Goal: Information Seeking & Learning: Learn about a topic

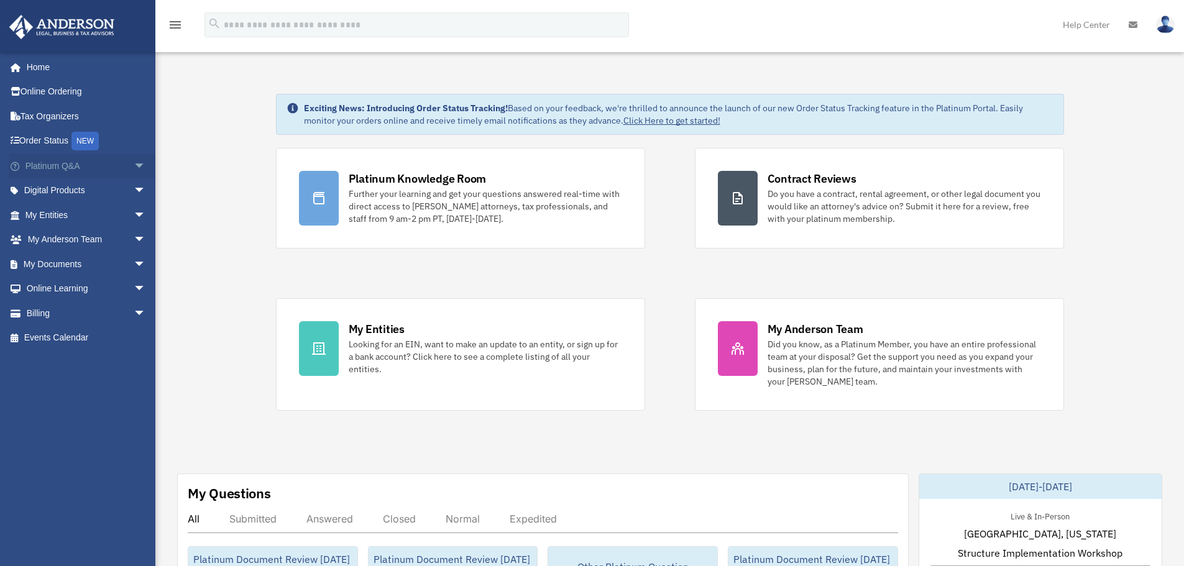
click at [141, 164] on span "arrow_drop_down" at bounding box center [146, 166] width 25 height 25
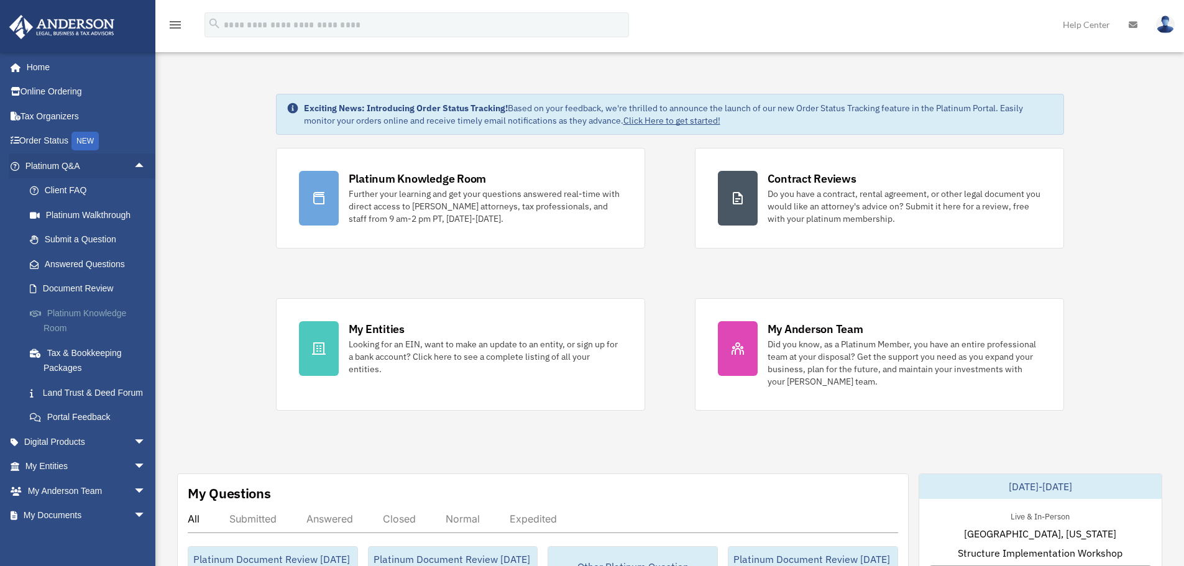
click at [64, 318] on link "Platinum Knowledge Room" at bounding box center [90, 321] width 147 height 40
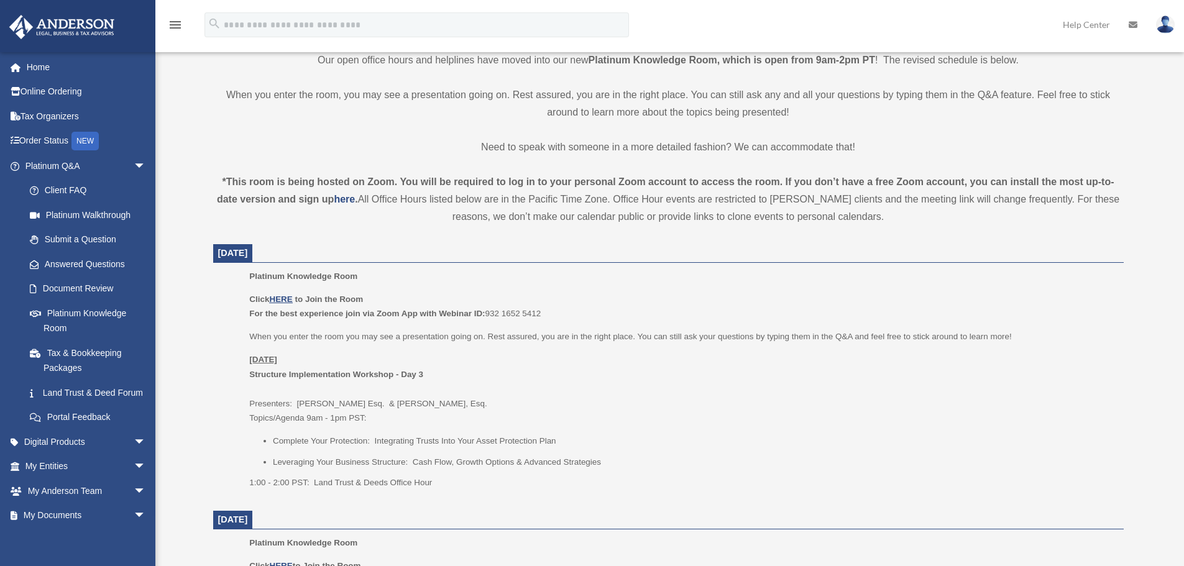
scroll to position [311, 0]
drag, startPoint x: 458, startPoint y: 313, endPoint x: 555, endPoint y: 308, distance: 97.2
click at [555, 308] on p "Click HERE to Join the Room For the best experience join via Zoom App with Webi…" at bounding box center [681, 303] width 865 height 29
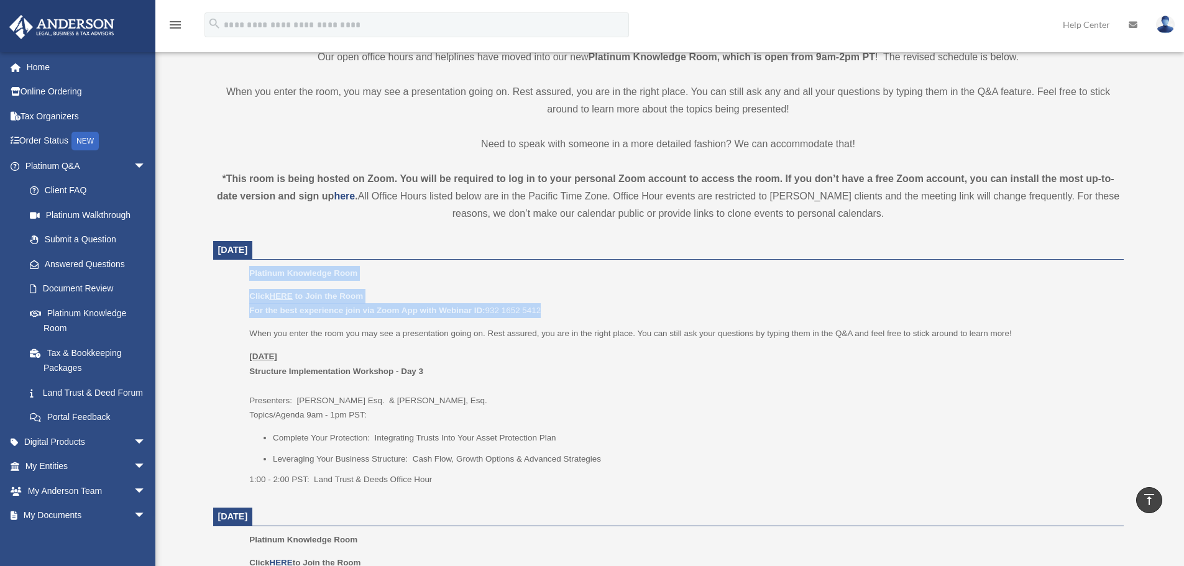
drag, startPoint x: 553, startPoint y: 310, endPoint x: 249, endPoint y: 261, distance: 308.0
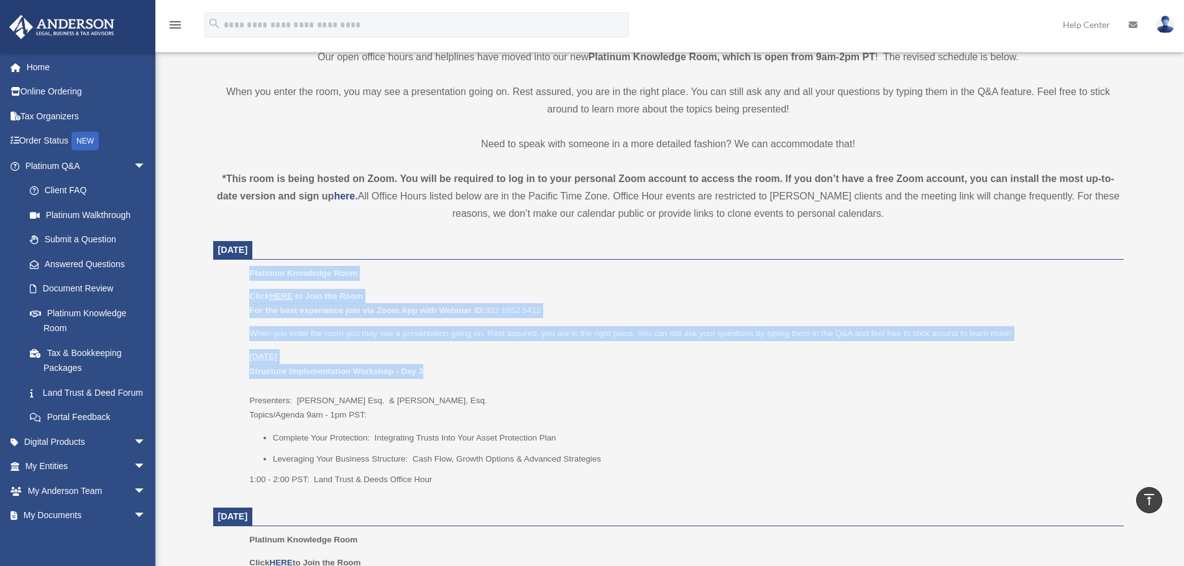
drag, startPoint x: 246, startPoint y: 266, endPoint x: 589, endPoint y: 369, distance: 358.8
click at [589, 369] on ul "Platinum Knowledge Room Click HERE to Join the Room For the best experience joi…" at bounding box center [668, 380] width 893 height 229
click at [589, 369] on p "[DATE] Structure Implementation Workshop - Day 3 Presenters: [PERSON_NAME]. & […" at bounding box center [681, 385] width 865 height 73
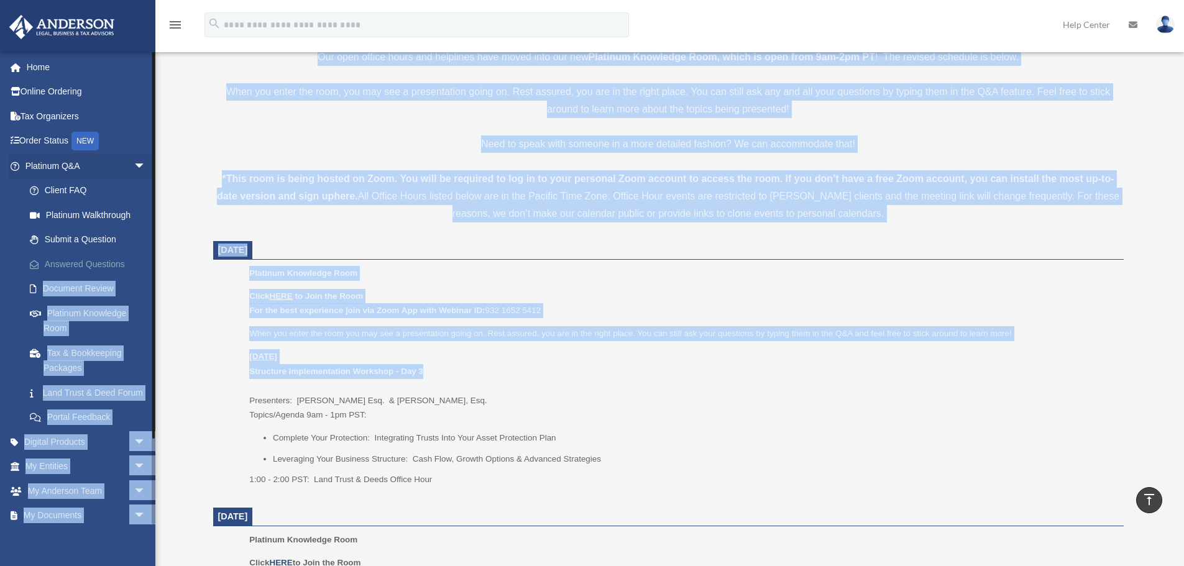
drag, startPoint x: 529, startPoint y: 374, endPoint x: 151, endPoint y: 258, distance: 395.5
click at [467, 378] on p "[DATE] Structure Implementation Workshop - Day 3 Presenters: [PERSON_NAME]. & […" at bounding box center [681, 385] width 865 height 73
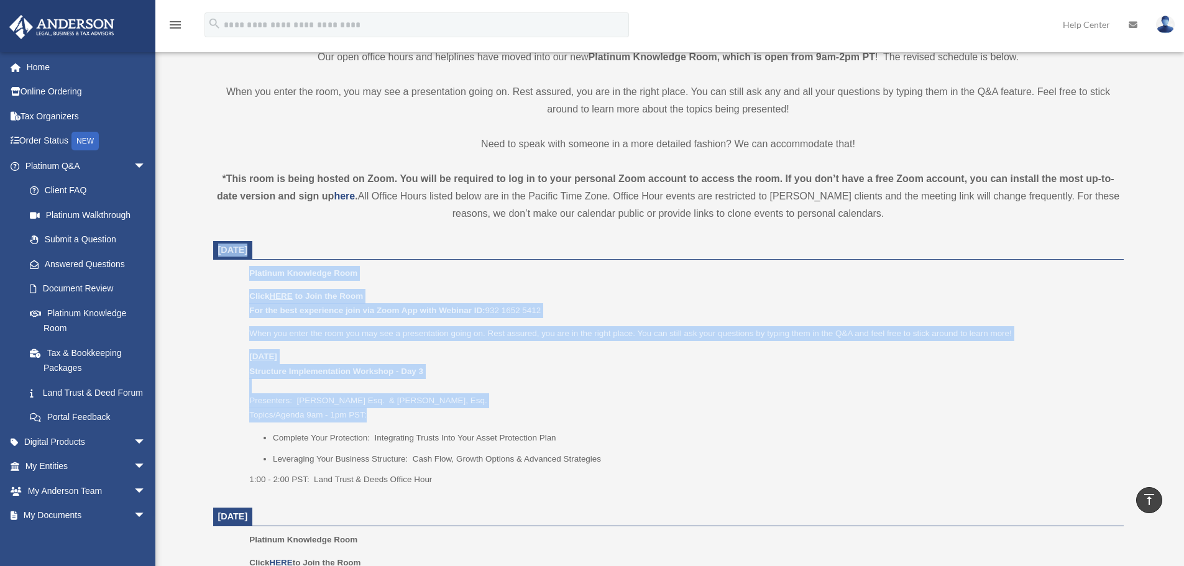
drag, startPoint x: 400, startPoint y: 417, endPoint x: 202, endPoint y: 247, distance: 261.1
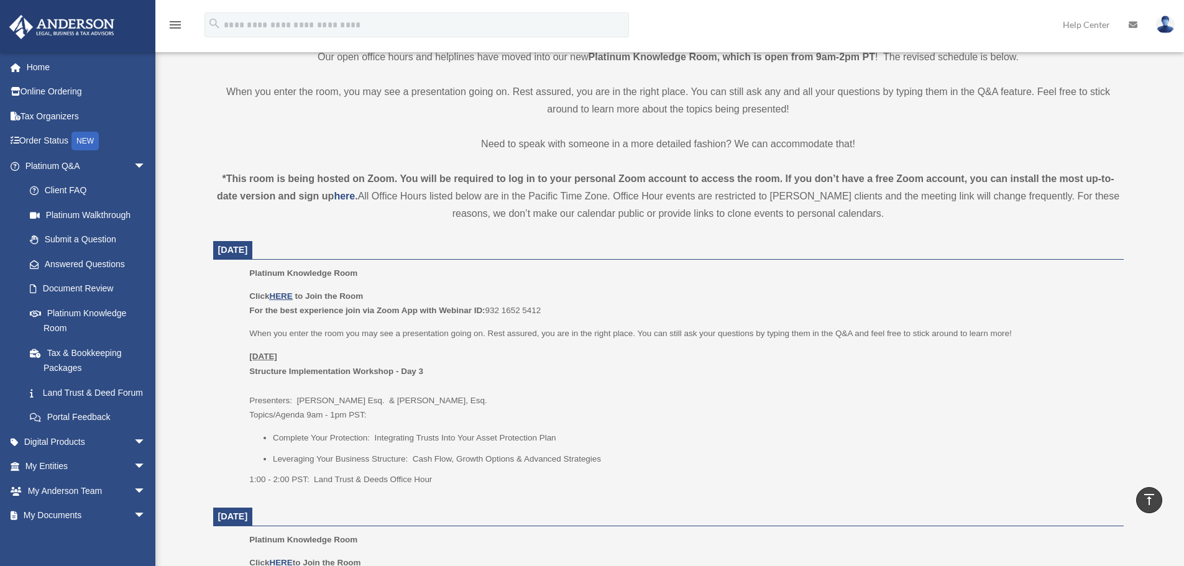
drag, startPoint x: 202, startPoint y: 247, endPoint x: 617, endPoint y: 500, distance: 485.8
click at [609, 490] on div "Platinum Knowledge Room Click HERE to Join the Room For the best experience joi…" at bounding box center [681, 380] width 865 height 229
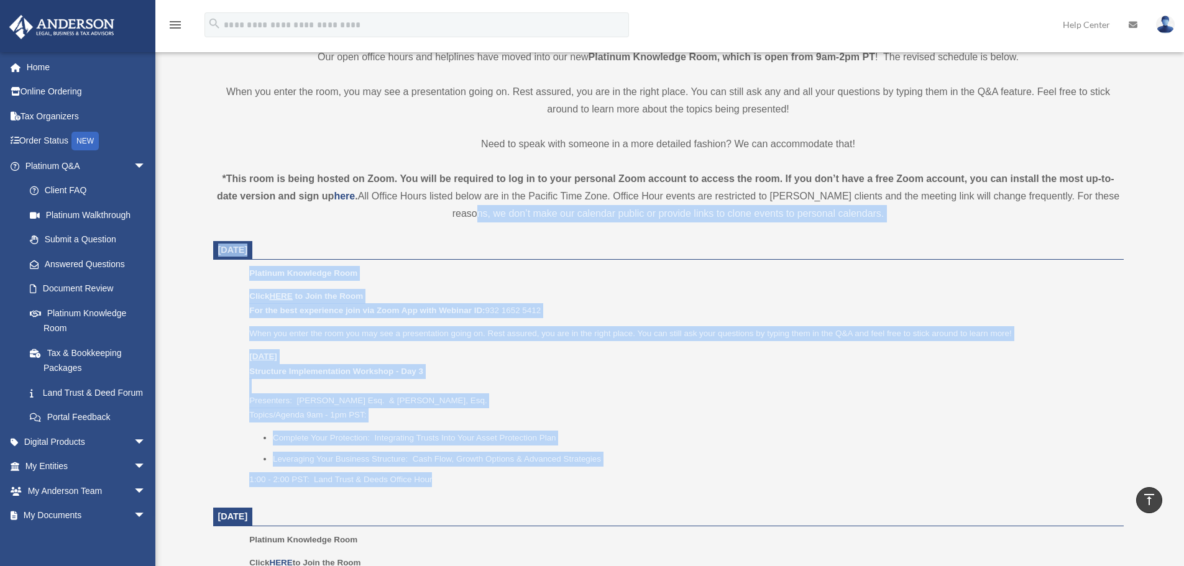
drag, startPoint x: 607, startPoint y: 481, endPoint x: 183, endPoint y: 219, distance: 498.0
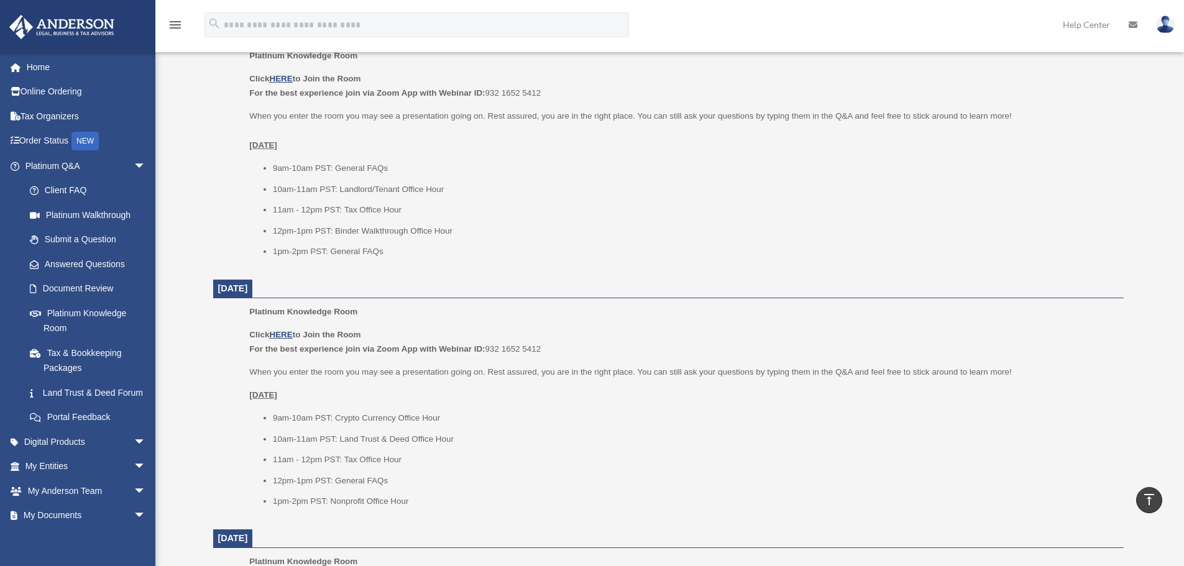
scroll to position [808, 0]
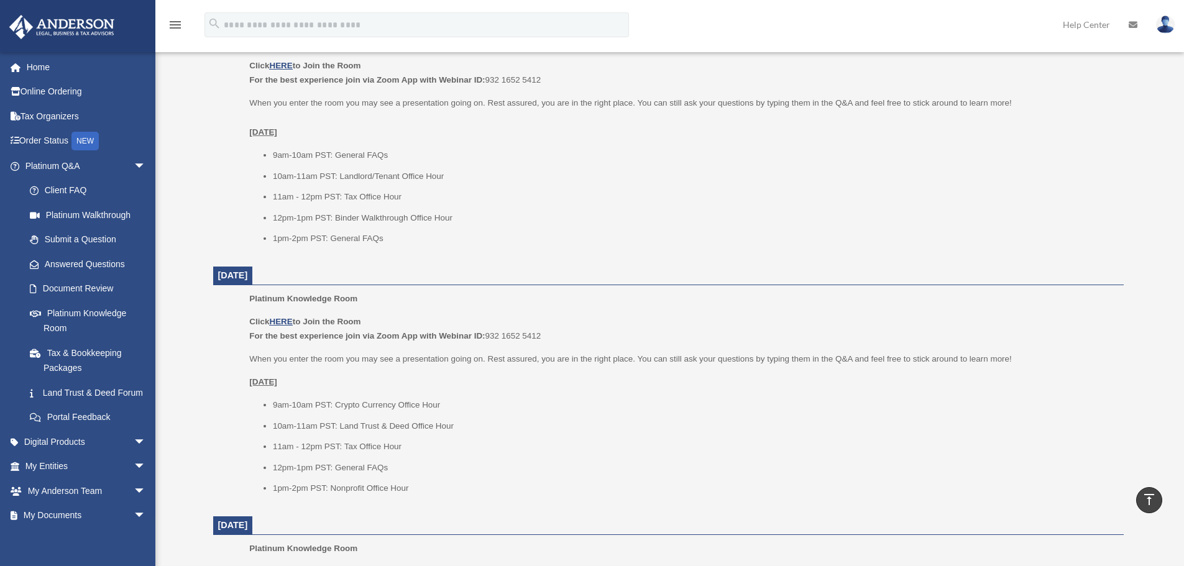
drag, startPoint x: 653, startPoint y: 367, endPoint x: 198, endPoint y: 257, distance: 467.5
click at [198, 257] on div "Platinum Knowledge Room date_range Published on Last updated July 1, 2025 Novem…" at bounding box center [669, 149] width 948 height 1777
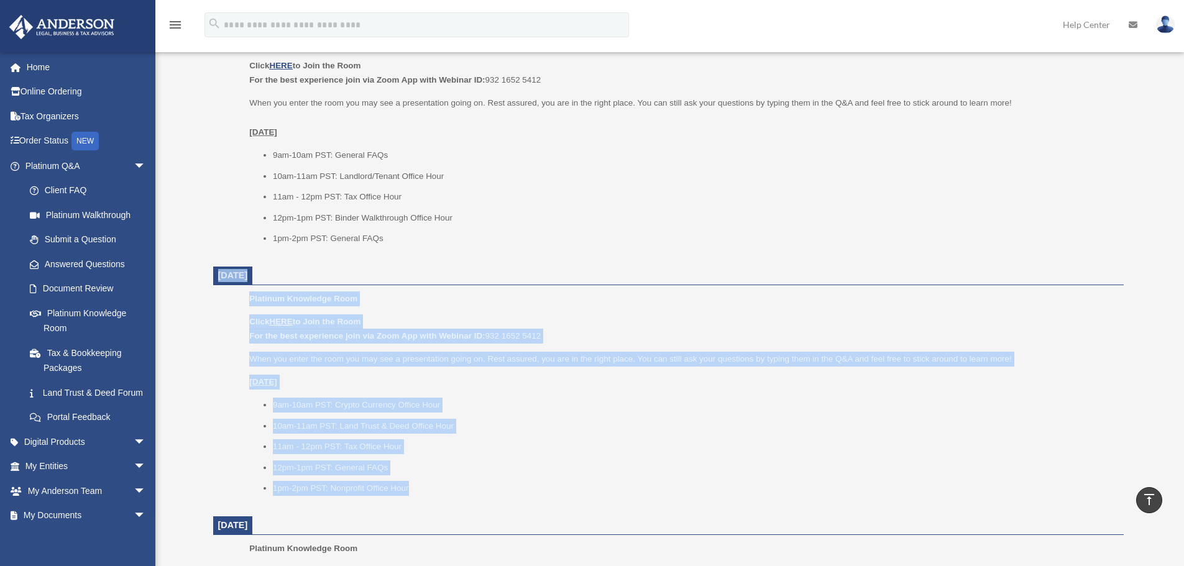
drag, startPoint x: 196, startPoint y: 258, endPoint x: 624, endPoint y: 491, distance: 486.9
click at [624, 491] on div "Platinum Knowledge Room date_range Published on Last updated July 1, 2025 Novem…" at bounding box center [669, 149] width 948 height 1777
click at [624, 491] on li "1pm-2pm PST: Nonprofit Office Hour" at bounding box center [694, 488] width 842 height 15
drag, startPoint x: 630, startPoint y: 489, endPoint x: 196, endPoint y: 259, distance: 490.9
click at [196, 259] on div "Platinum Knowledge Room date_range Published on Last updated July 1, 2025 Novem…" at bounding box center [669, 149] width 948 height 1777
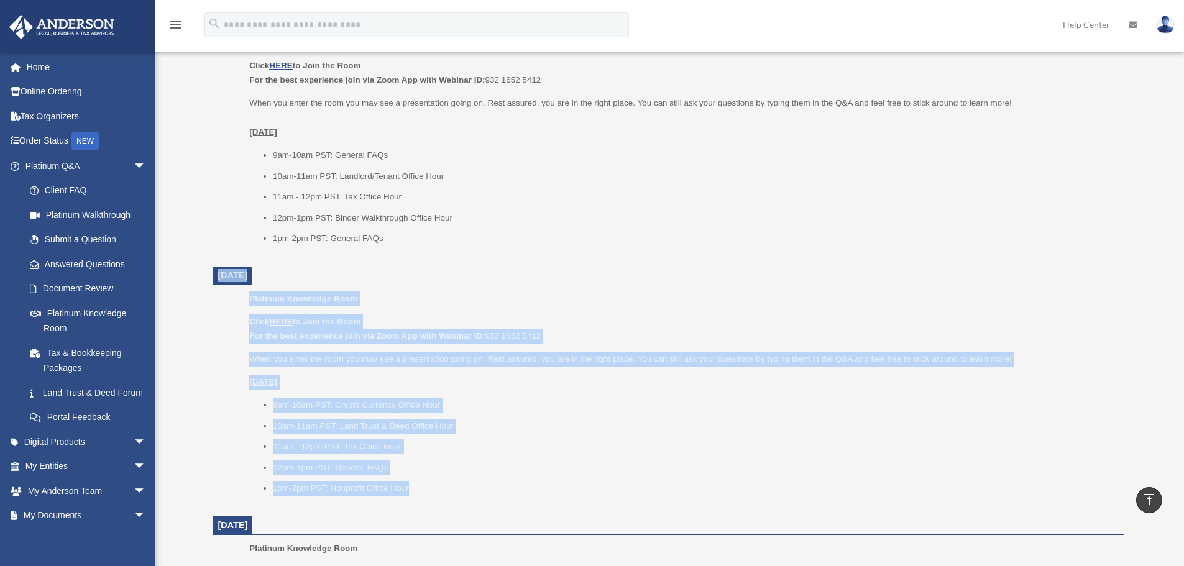
click at [829, 431] on li "10am-11am PST: Land Trust & Deed Office Hour" at bounding box center [694, 426] width 842 height 15
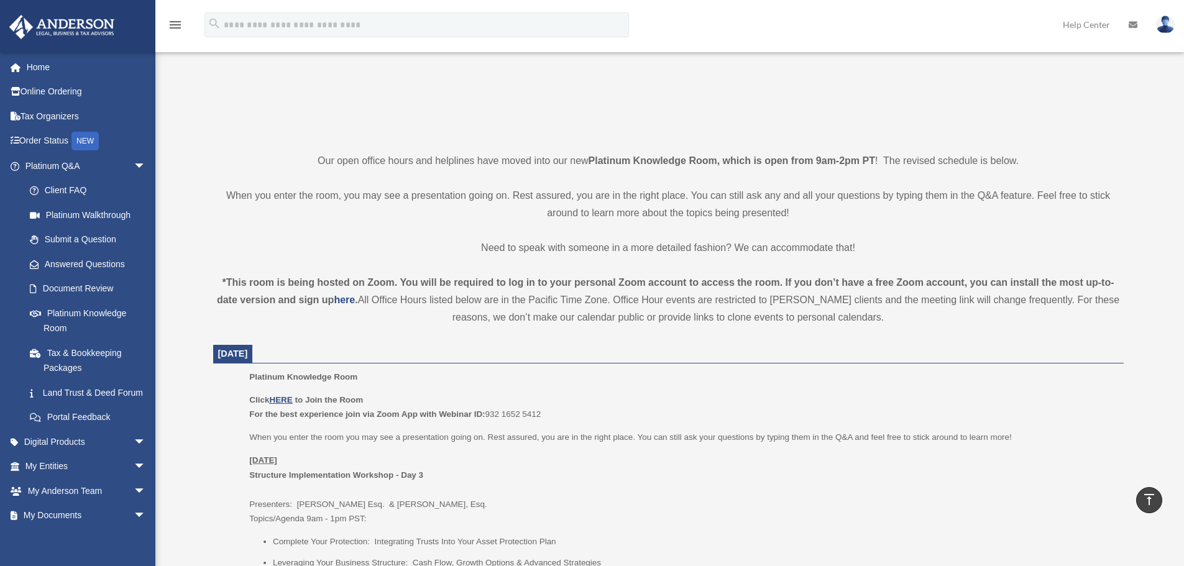
scroll to position [0, 0]
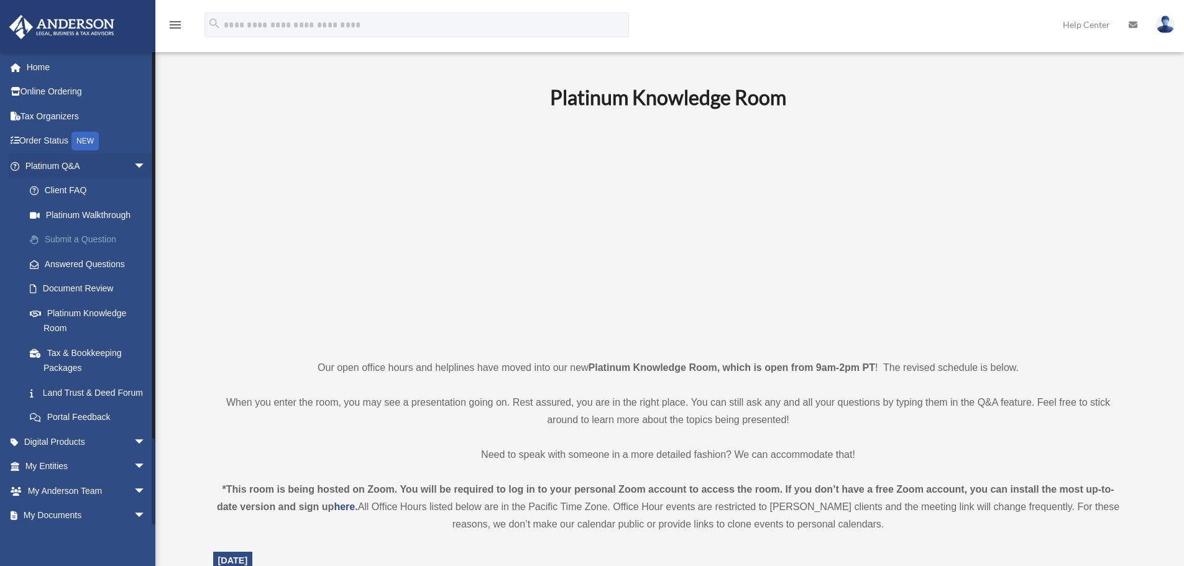
click at [97, 238] on link "Submit a Question" at bounding box center [90, 240] width 147 height 25
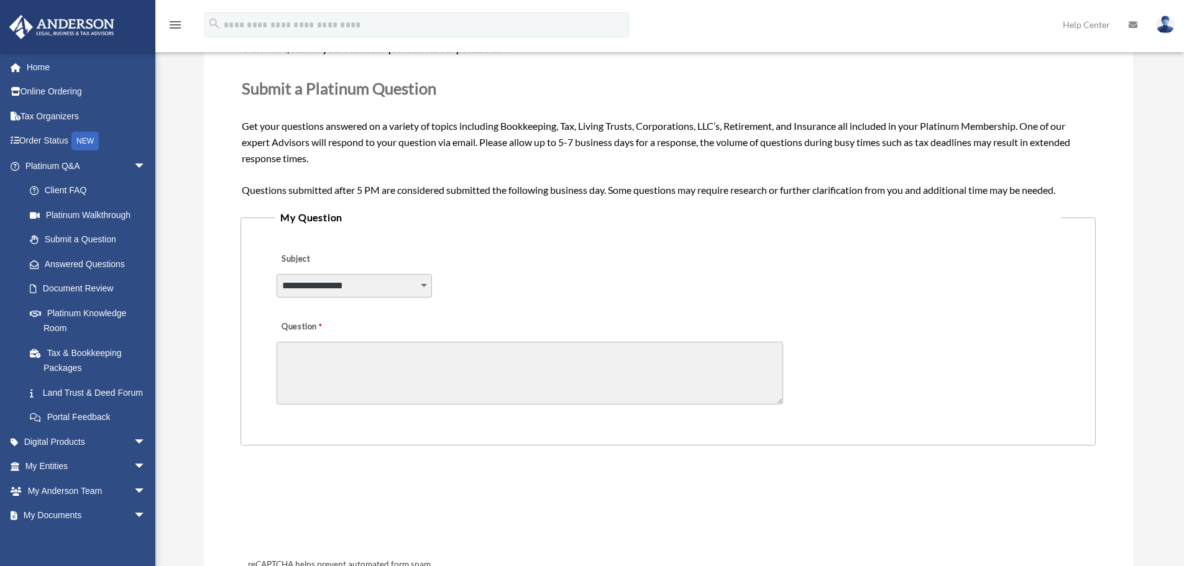
scroll to position [187, 0]
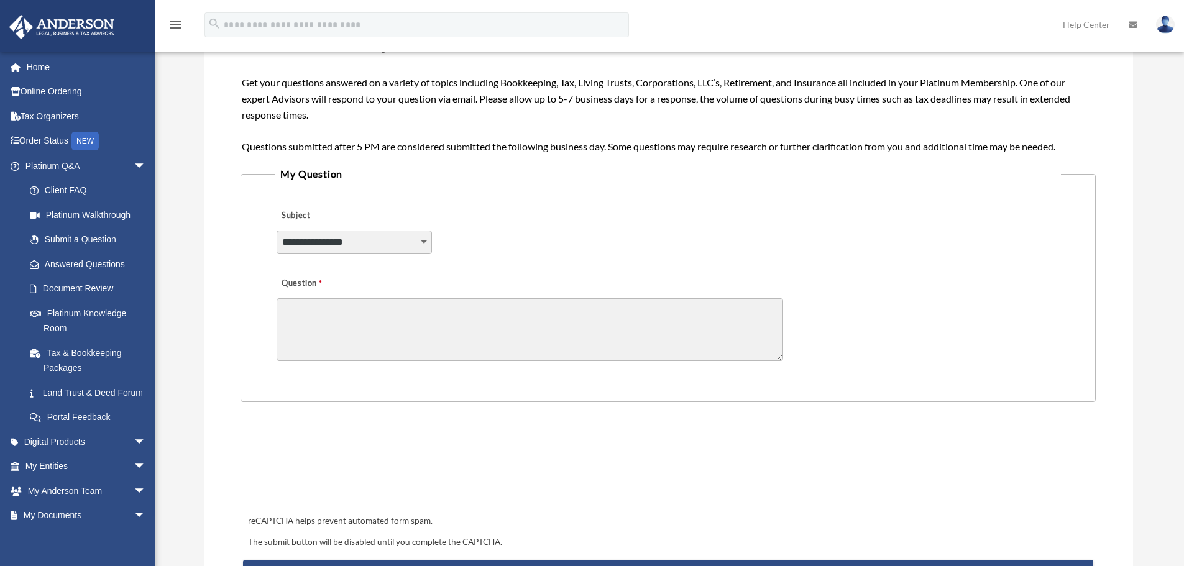
click at [418, 243] on select "**********" at bounding box center [354, 243] width 155 height 24
select select "******"
click at [277, 231] on select "**********" at bounding box center [354, 243] width 155 height 24
click at [473, 340] on textarea "Question" at bounding box center [530, 329] width 507 height 63
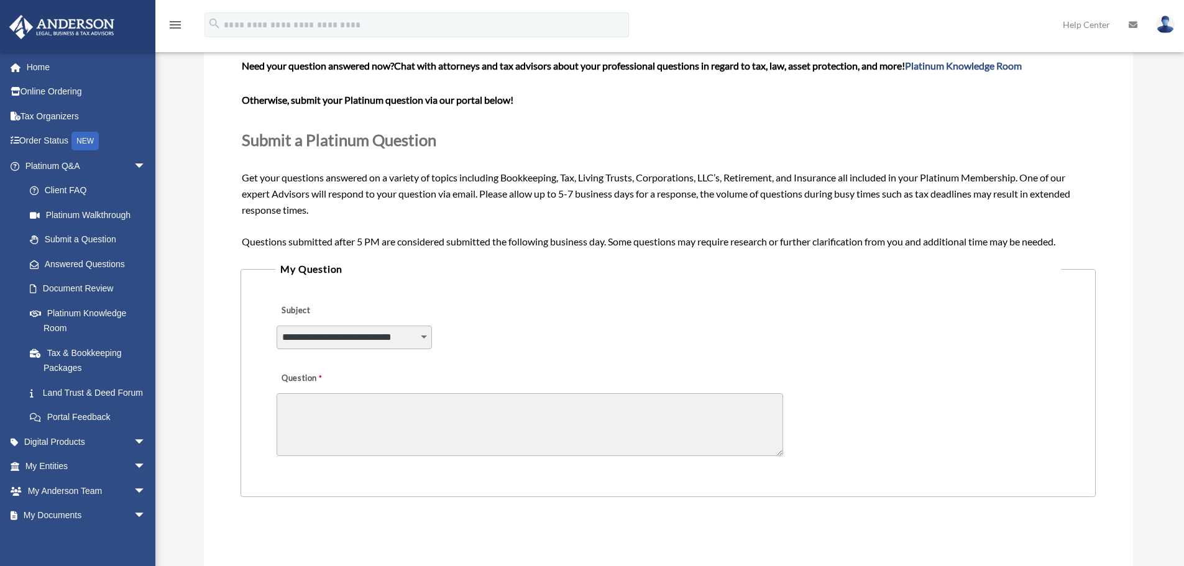
scroll to position [311, 0]
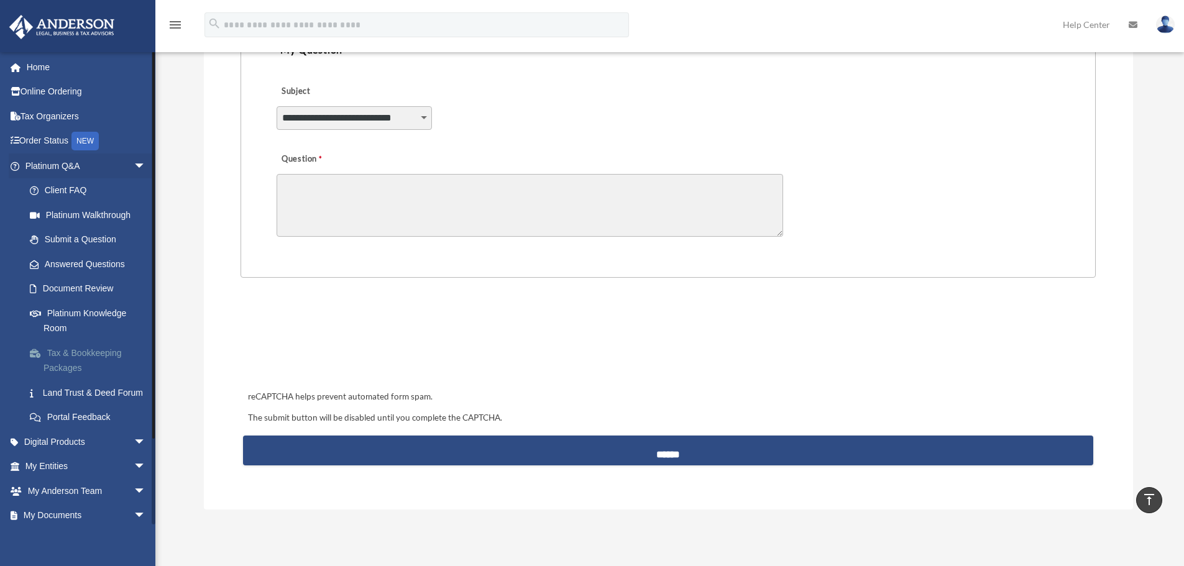
click at [37, 356] on span at bounding box center [42, 353] width 11 height 9
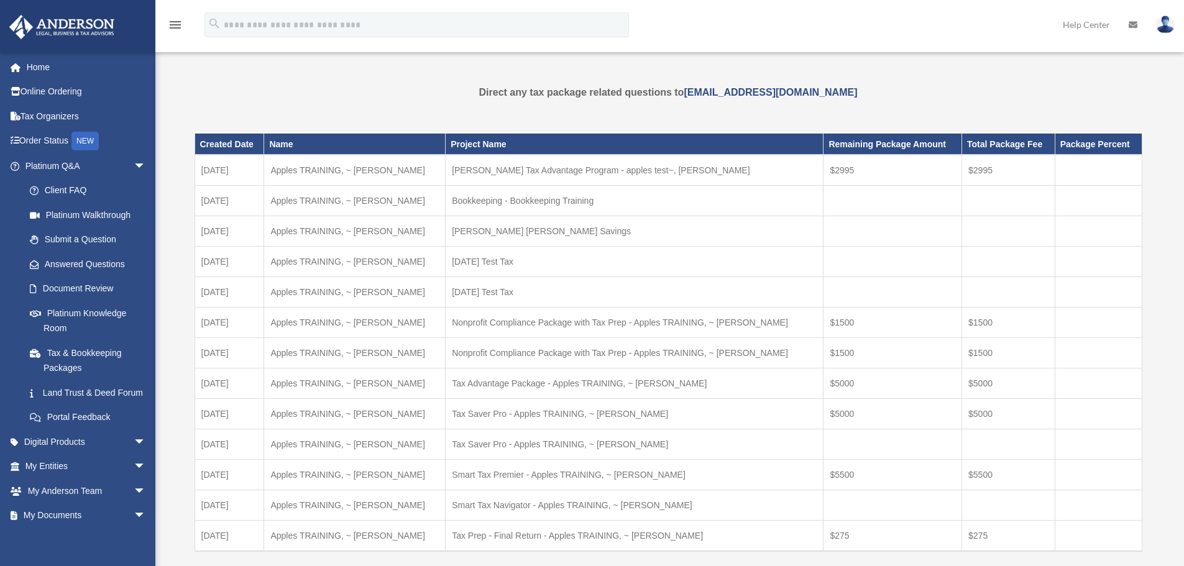
drag, startPoint x: 447, startPoint y: 86, endPoint x: 983, endPoint y: 93, distance: 536.0
click at [983, 93] on p "Direct any tax package related questions to mytaxteam@andersonadvisors.com" at bounding box center [669, 92] width 948 height 17
click at [953, 106] on div "Direct any tax package related questions to mytaxteam@andersonadvisors.com Do y…" at bounding box center [669, 343] width 948 height 519
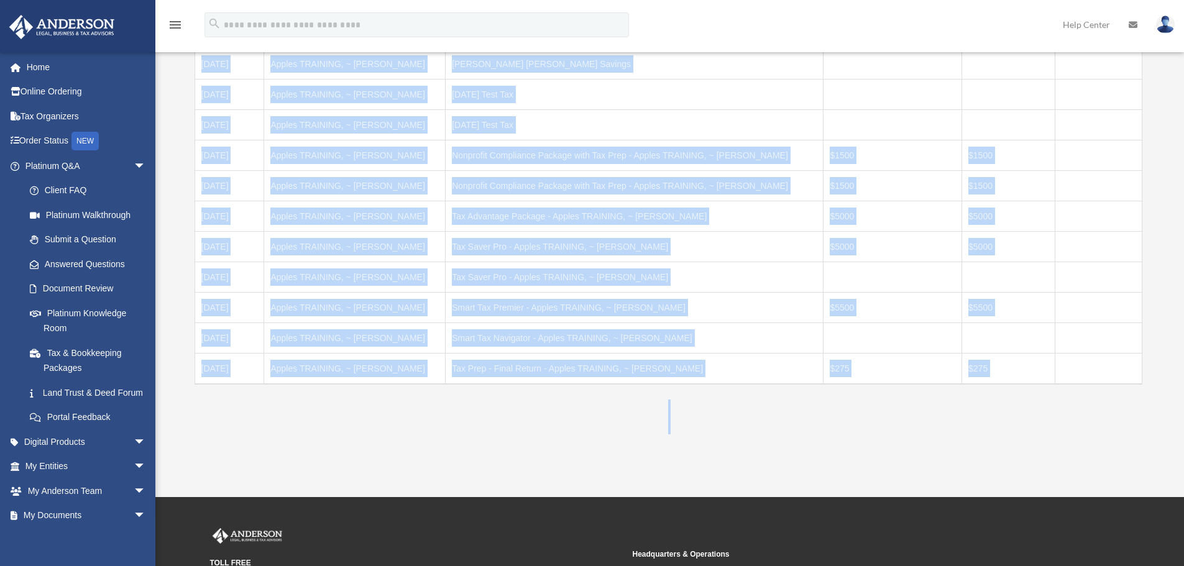
scroll to position [254, 0]
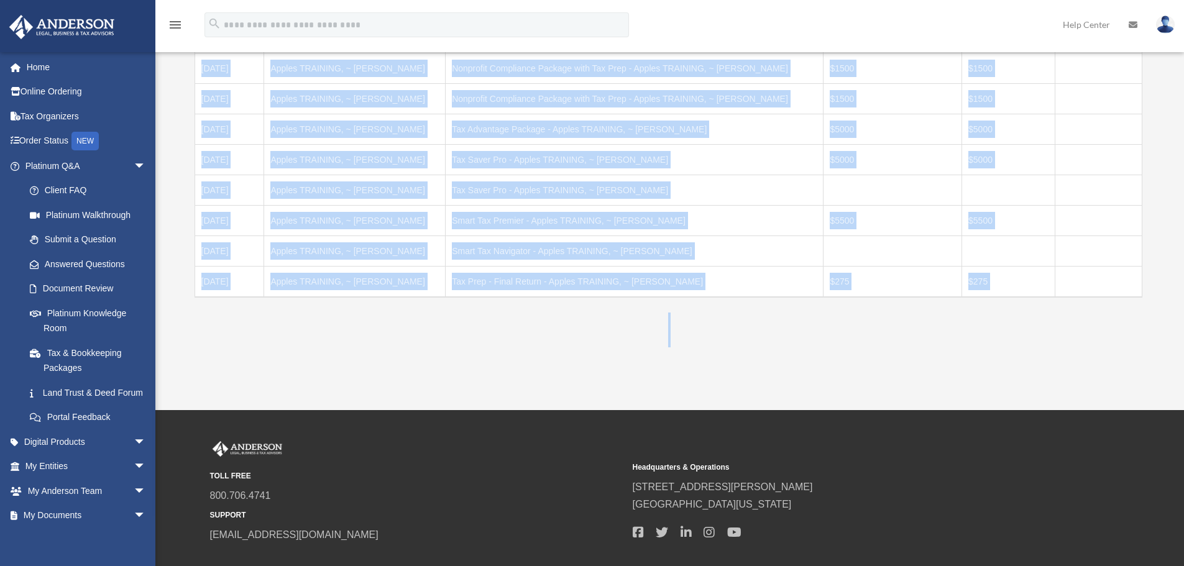
drag, startPoint x: 599, startPoint y: 191, endPoint x: 1044, endPoint y: 422, distance: 501.1
click at [1045, 422] on div "menu search Site Menu add bob.apples@andersonadvisors.com My Profile Reset Pass…" at bounding box center [592, 195] width 1184 height 898
click at [1044, 406] on div "Tax Package bob.apples@andersonadvisors.com Sign Out bob.apples@andersonadvisor…" at bounding box center [592, 78] width 1184 height 665
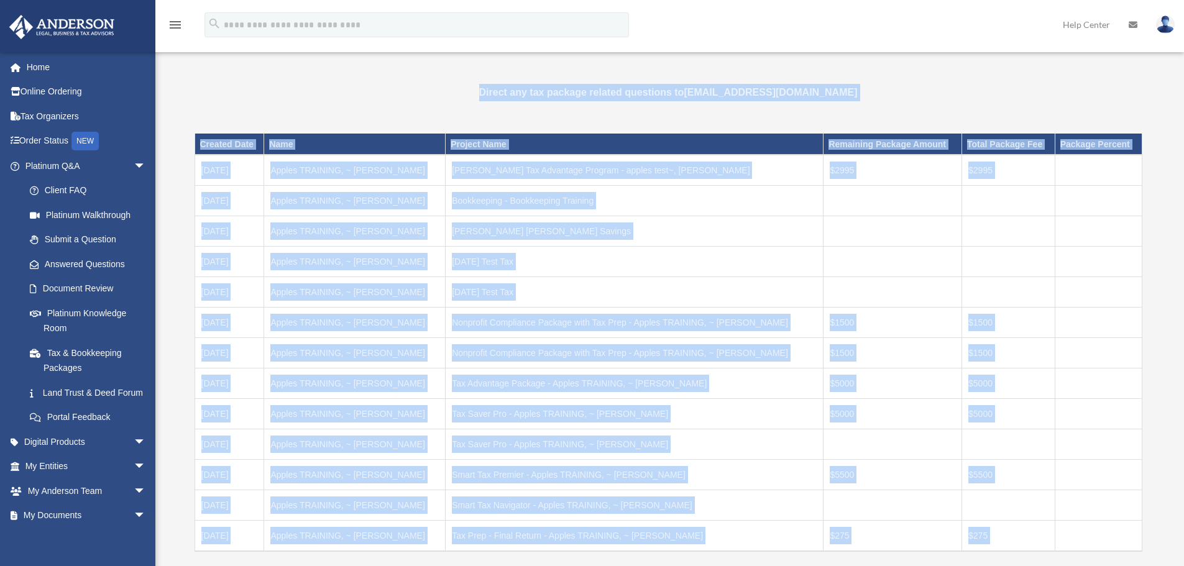
click at [915, 84] on p "Direct any tax package related questions to mytaxteam@andersonadvisors.com" at bounding box center [669, 92] width 948 height 17
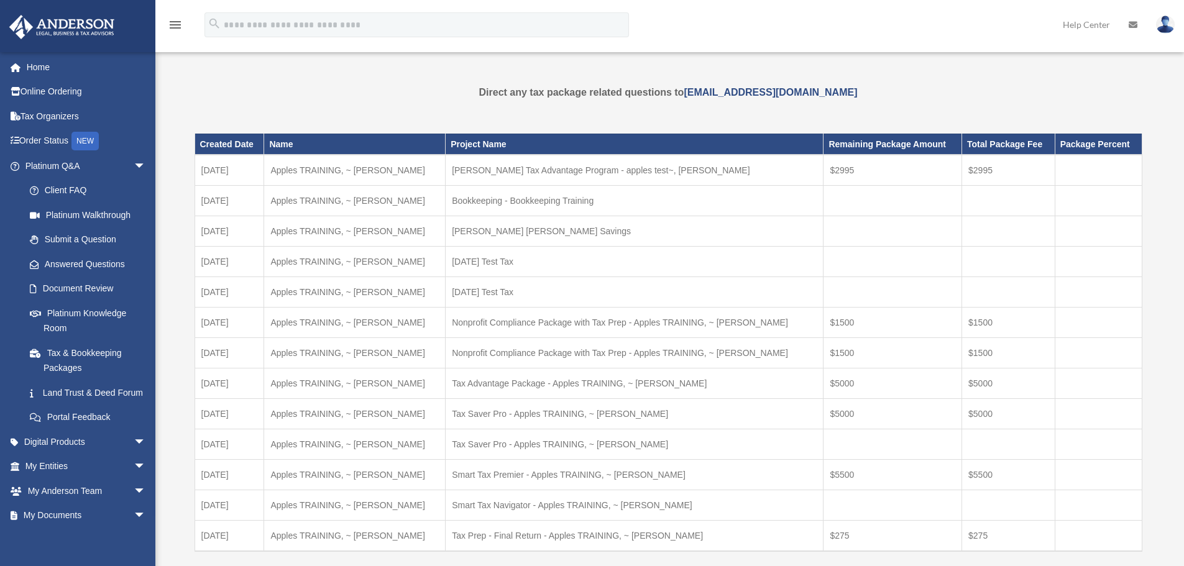
drag, startPoint x: 341, startPoint y: 81, endPoint x: 1010, endPoint y: 182, distance: 676.6
click at [1010, 182] on div "Tax Package date_range Published on Last updated August 20, 2025 March 4, 2021 …" at bounding box center [669, 343] width 948 height 548
click at [994, 90] on p "Direct any tax package related questions to mytaxteam@andersonadvisors.com" at bounding box center [669, 92] width 948 height 17
drag, startPoint x: 1004, startPoint y: 97, endPoint x: 181, endPoint y: 95, distance: 823.2
click at [181, 95] on div "Tax Package bob.apples@andersonadvisors.com Sign Out bob.apples@andersonadvisor…" at bounding box center [592, 332] width 1184 height 570
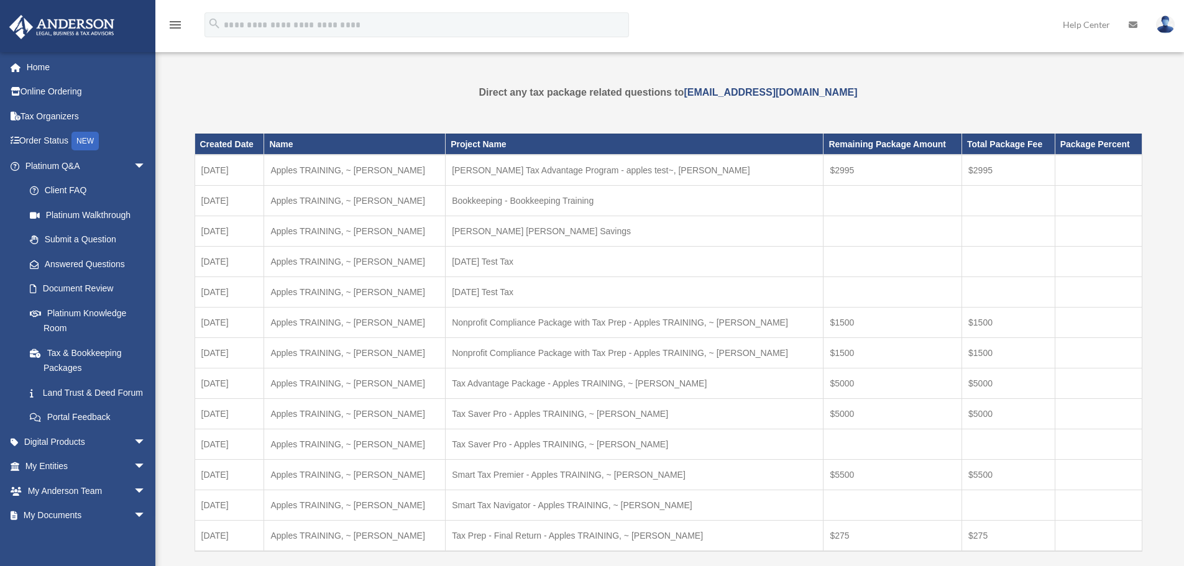
click at [369, 129] on div "Created Date Name Project Name Remaining Package Amount Total Package Fee Packa…" at bounding box center [669, 343] width 948 height 449
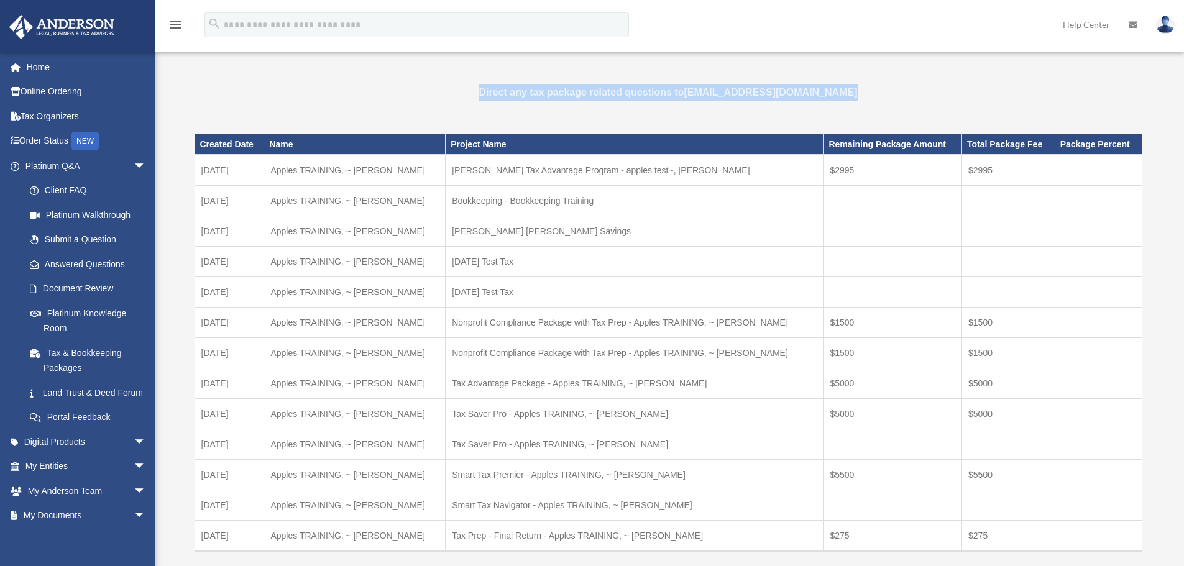
drag, startPoint x: 370, startPoint y: 86, endPoint x: 1193, endPoint y: 320, distance: 855.6
click at [1184, 320] on html "X Get a chance to win 6 months of Platinum for free just by filling out this su…" at bounding box center [592, 449] width 1184 height 898
drag, startPoint x: 987, startPoint y: 121, endPoint x: 975, endPoint y: 127, distance: 14.2
click at [987, 121] on div "Created Date Name Project Name Remaining Package Amount Total Package Fee Packa…" at bounding box center [669, 343] width 948 height 449
click at [438, 80] on div "Tax Package date_range Published on Last updated August 20, 2025 March 4, 2021 …" at bounding box center [669, 343] width 948 height 548
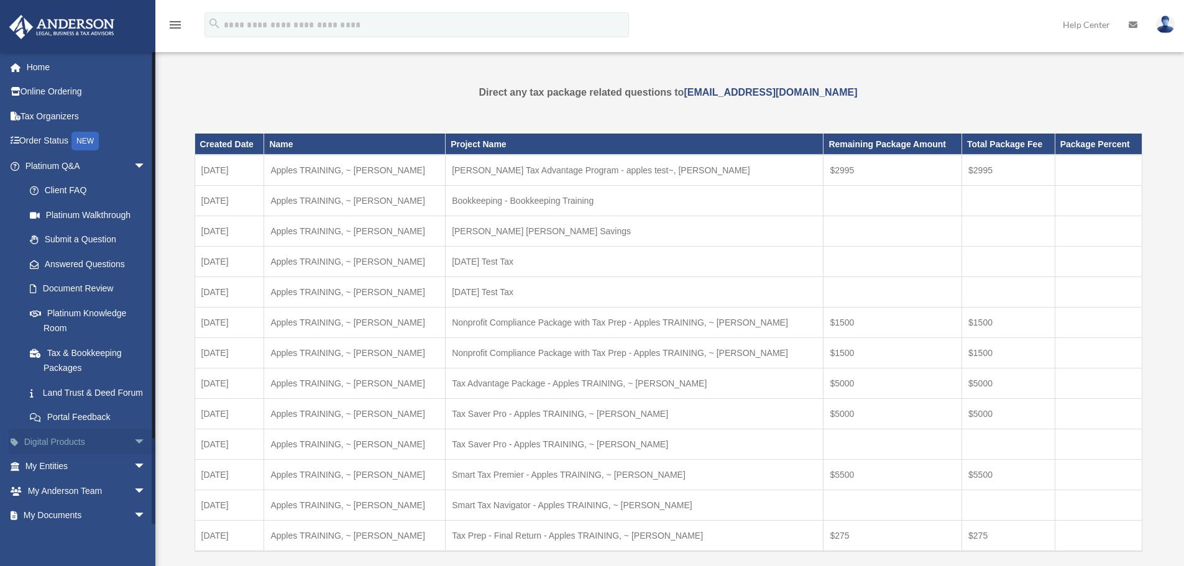
click at [134, 455] on span "arrow_drop_down" at bounding box center [146, 442] width 25 height 25
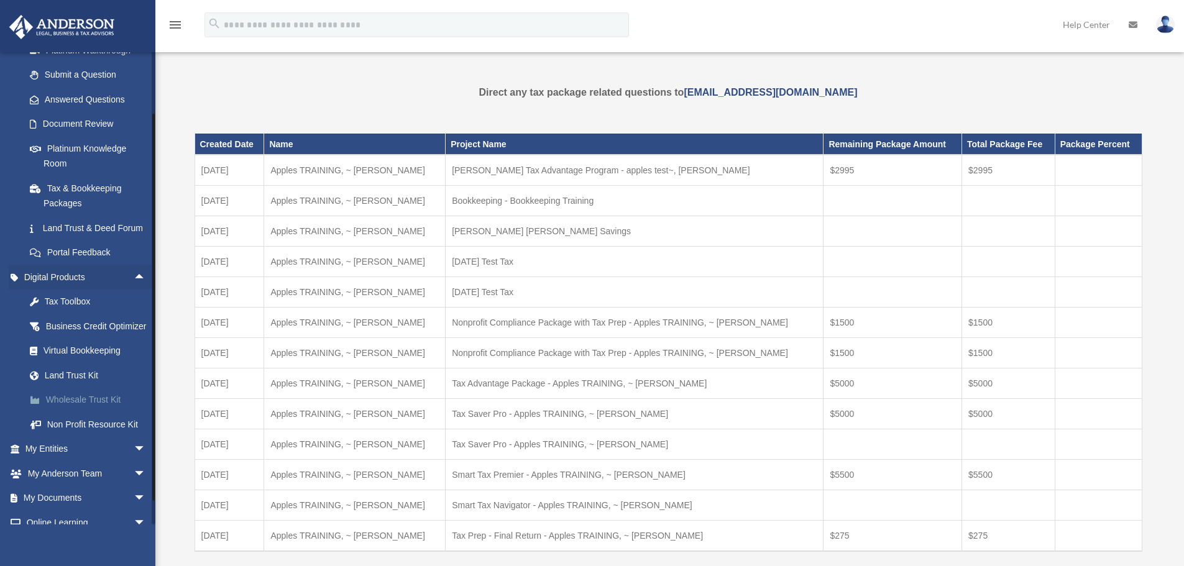
scroll to position [187, 0]
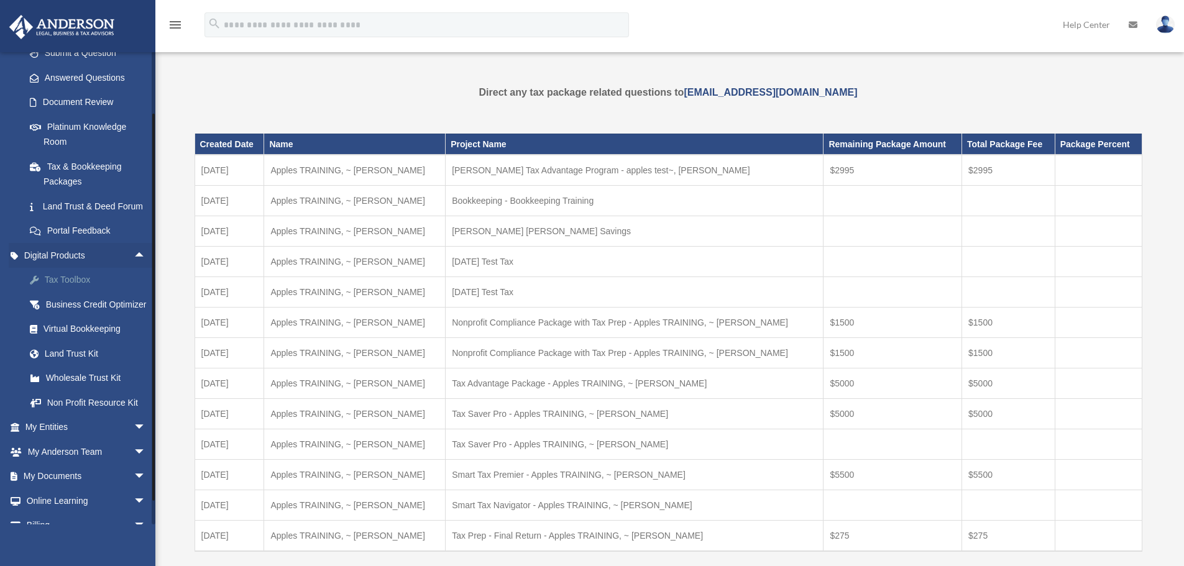
click at [84, 288] on div "Tax Toolbox" at bounding box center [97, 280] width 106 height 16
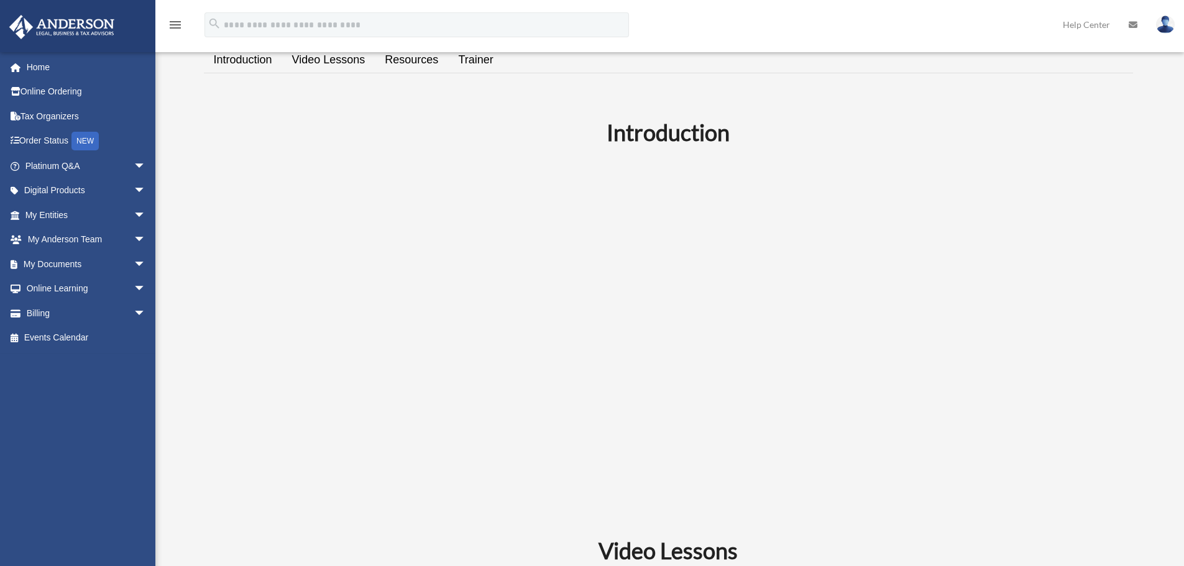
scroll to position [373, 0]
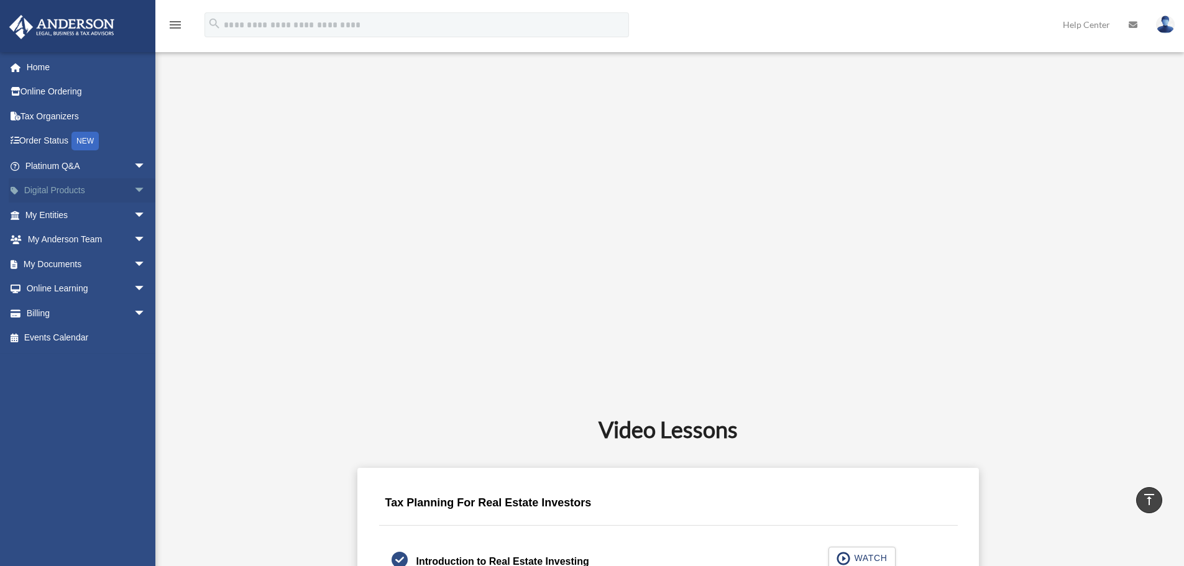
click at [134, 190] on span "arrow_drop_down" at bounding box center [146, 190] width 25 height 25
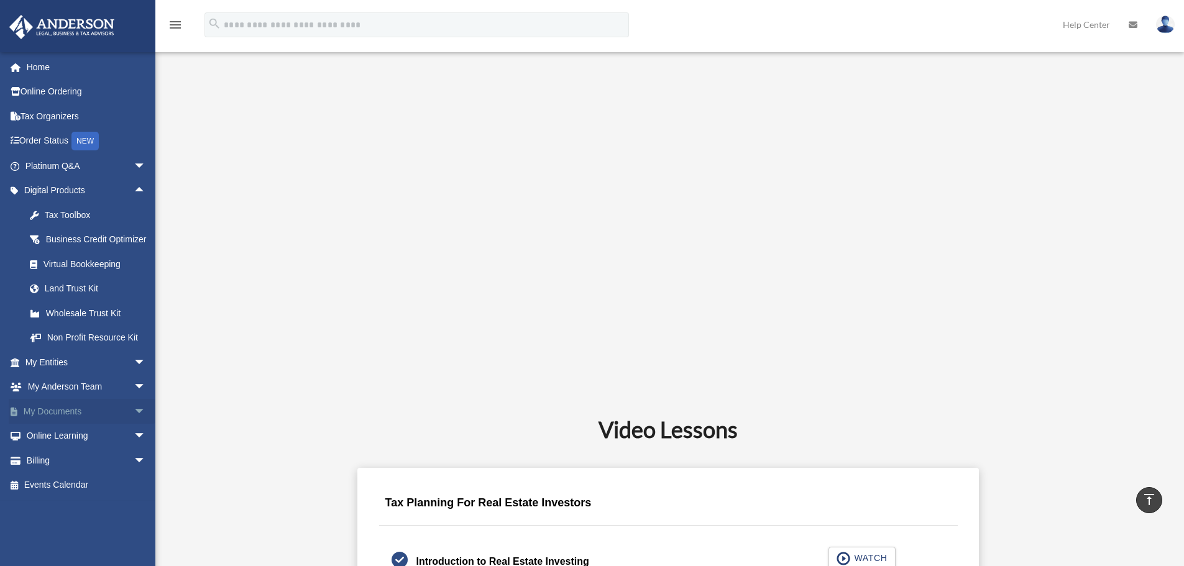
click at [134, 425] on span "arrow_drop_down" at bounding box center [146, 411] width 25 height 25
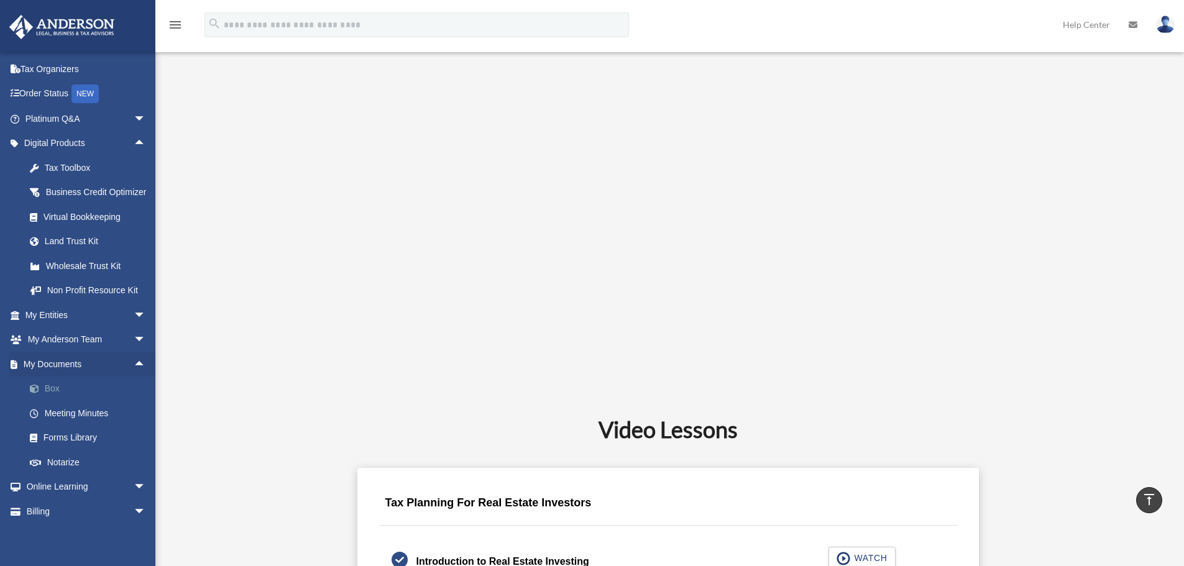
scroll to position [90, 0]
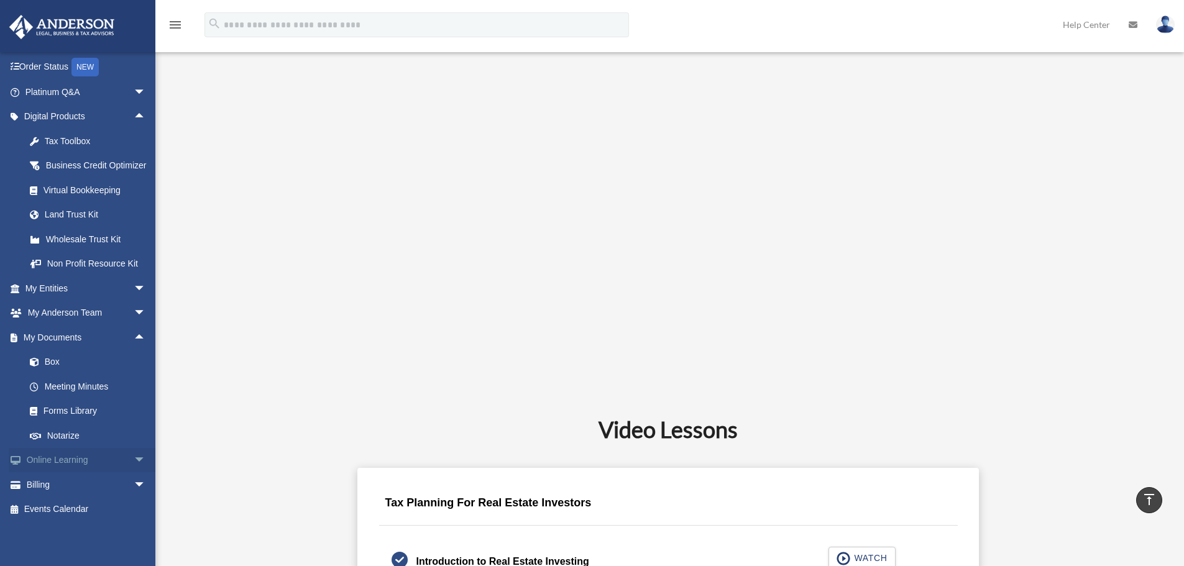
click at [134, 458] on span "arrow_drop_down" at bounding box center [146, 460] width 25 height 25
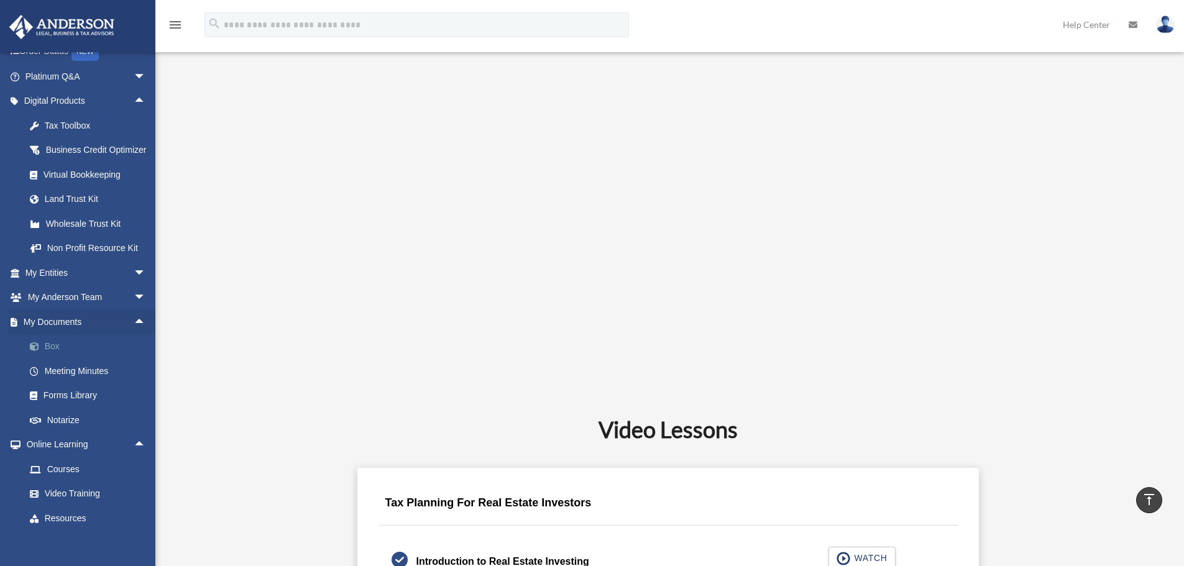
scroll to position [163, 0]
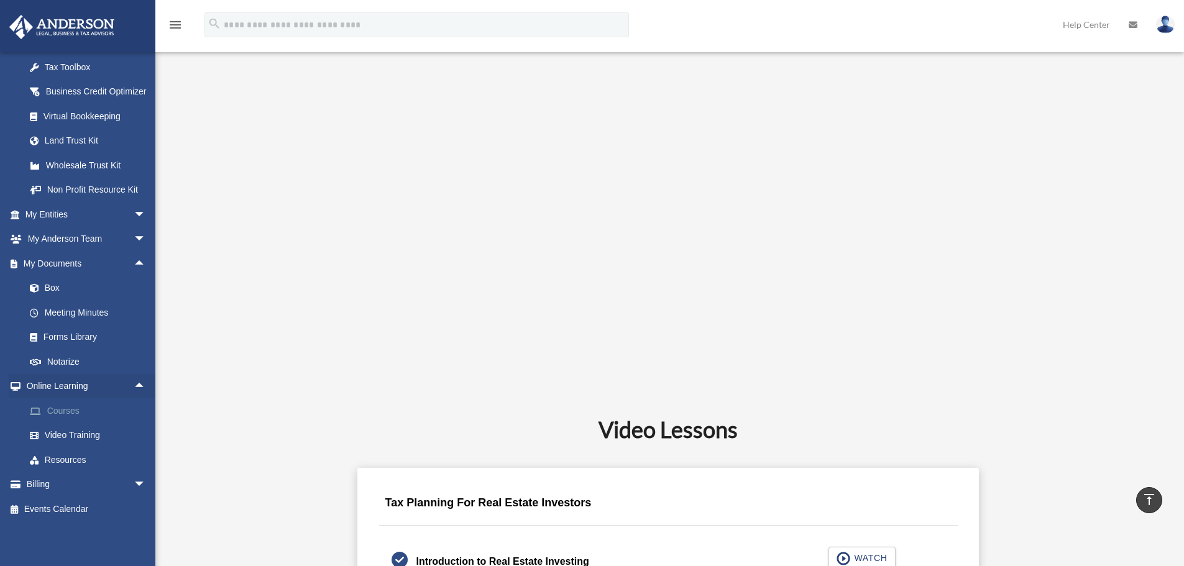
click at [68, 409] on link "Courses" at bounding box center [90, 411] width 147 height 25
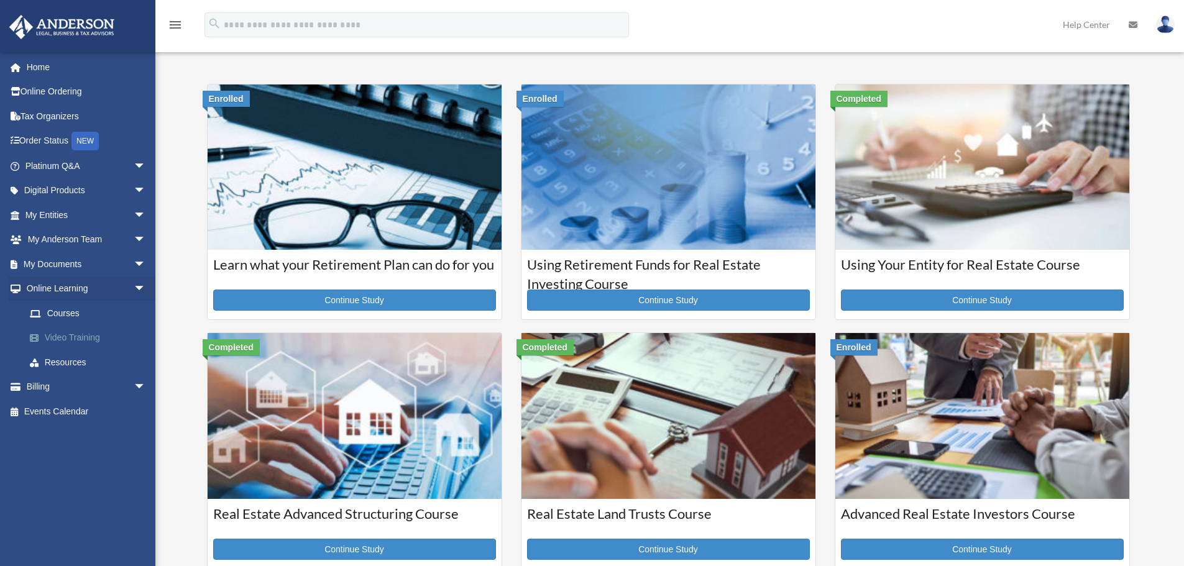
click at [67, 336] on link "Video Training" at bounding box center [90, 338] width 147 height 25
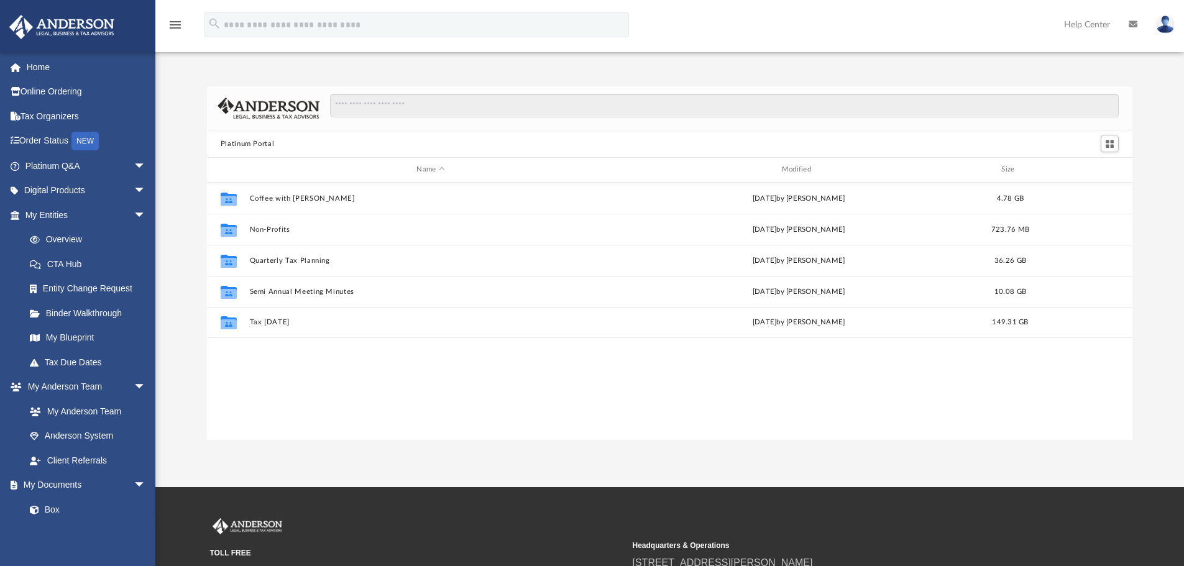
scroll to position [274, 916]
click at [134, 386] on span "arrow_drop_down" at bounding box center [146, 387] width 25 height 25
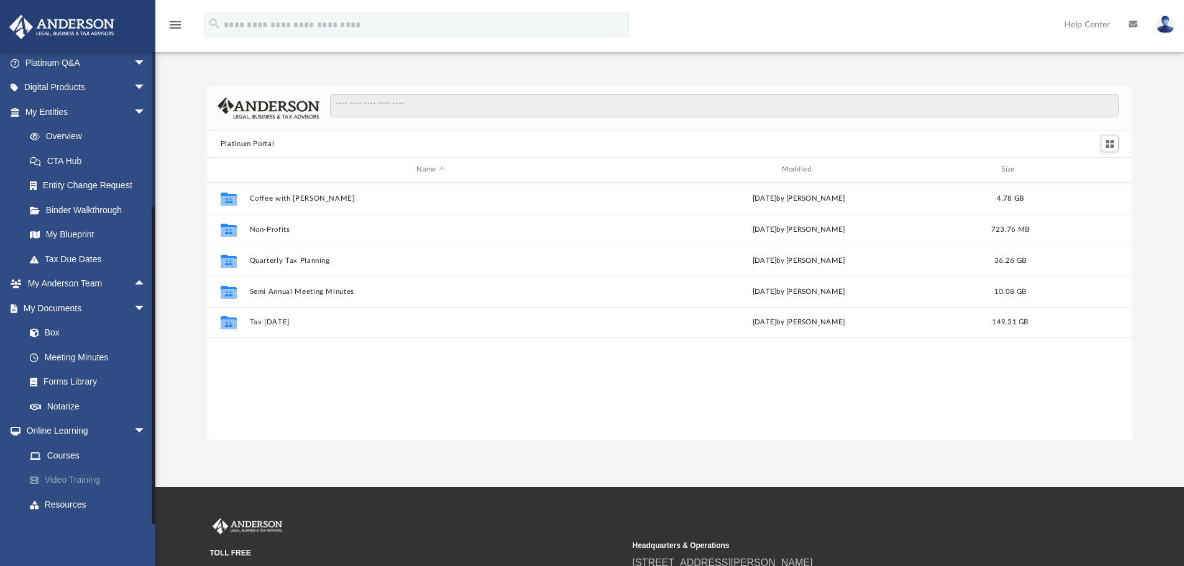
scroll to position [148, 0]
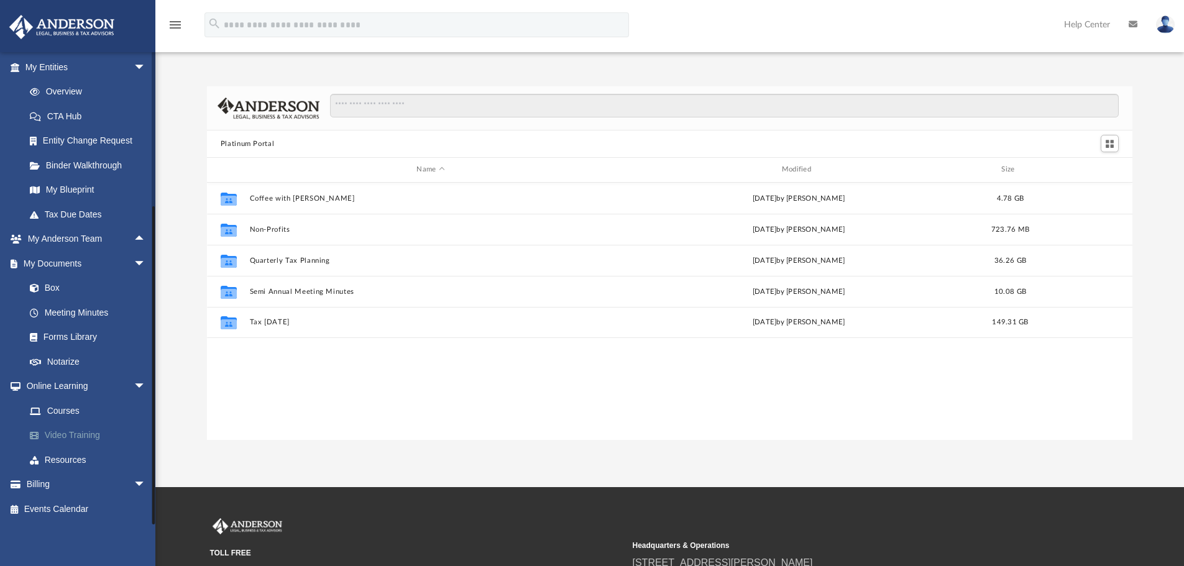
click at [67, 432] on link "Video Training" at bounding box center [90, 435] width 147 height 25
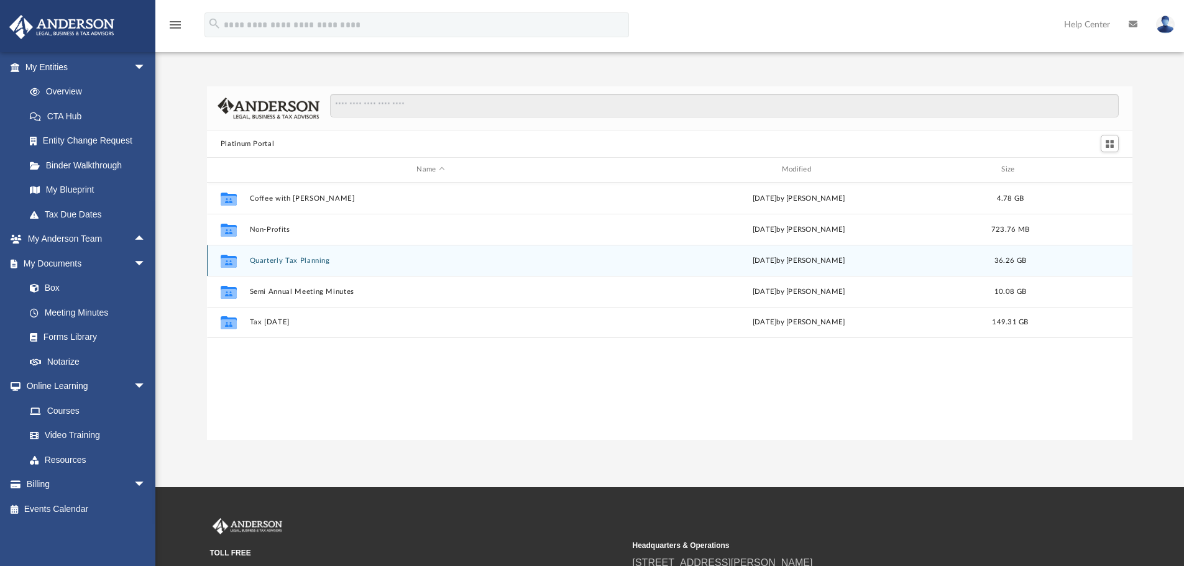
click at [289, 257] on button "Quarterly Tax Planning" at bounding box center [430, 261] width 362 height 8
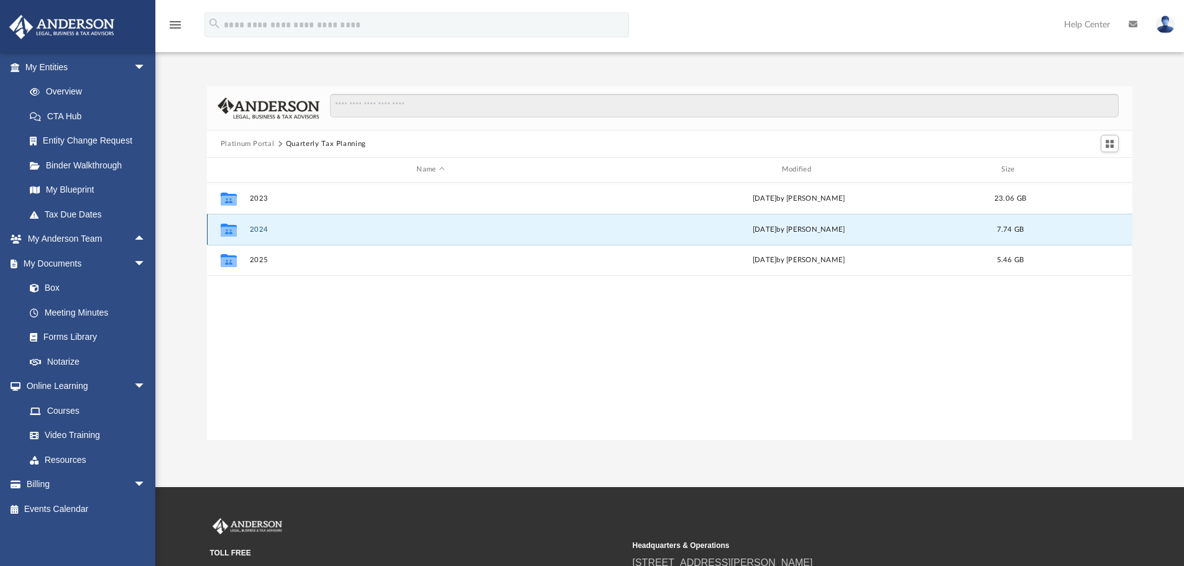
click at [299, 229] on button "2024" at bounding box center [430, 230] width 362 height 8
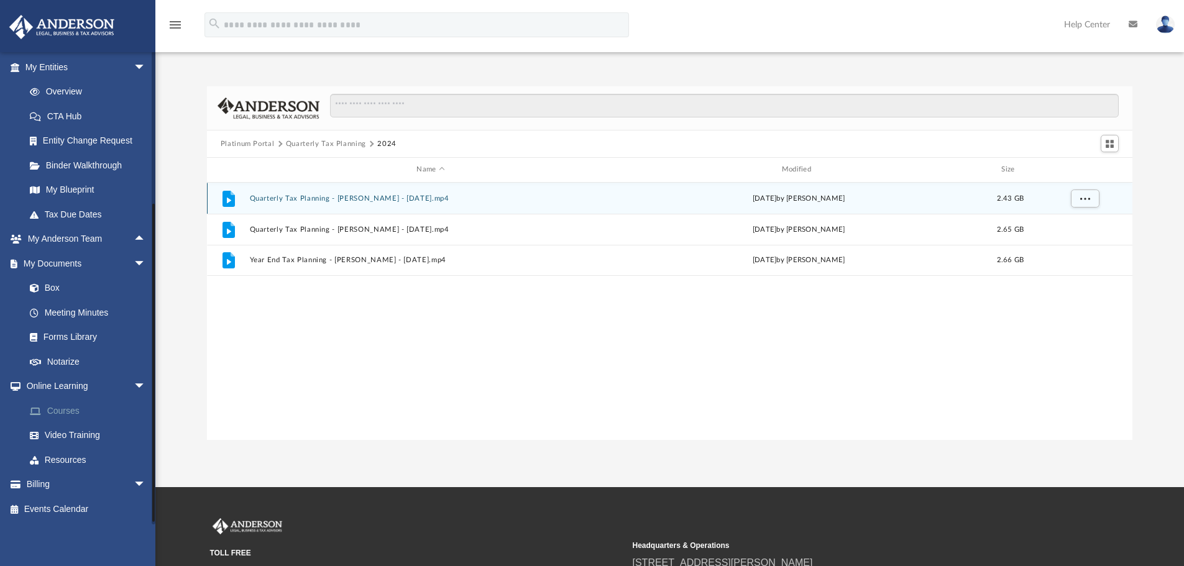
scroll to position [0, 0]
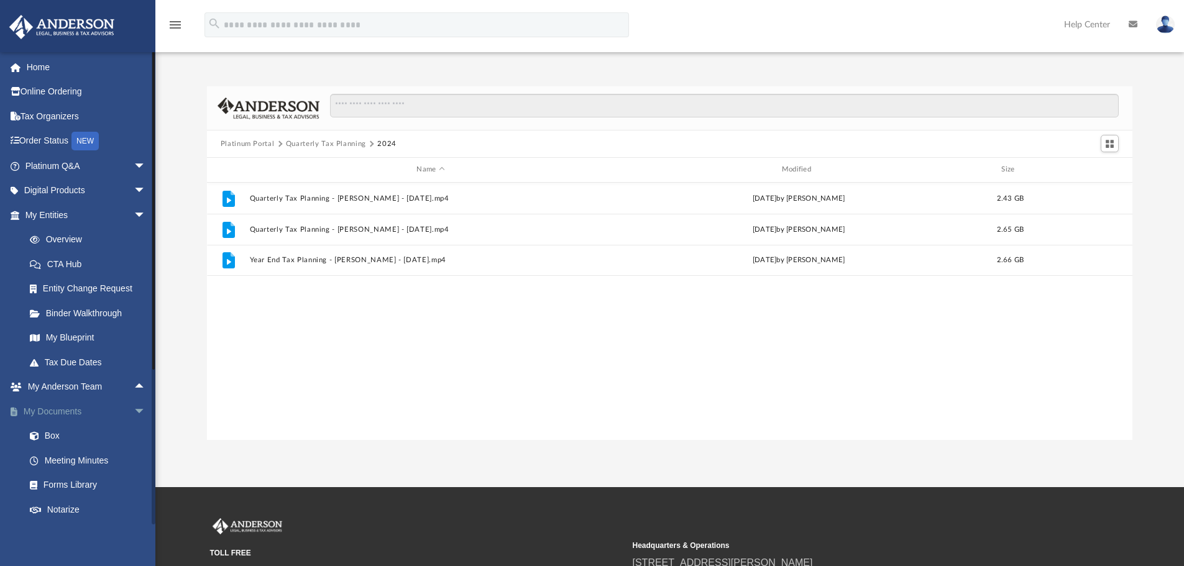
click at [134, 407] on span "arrow_drop_down" at bounding box center [146, 411] width 25 height 25
click at [134, 428] on span "arrow_drop_down" at bounding box center [146, 436] width 25 height 25
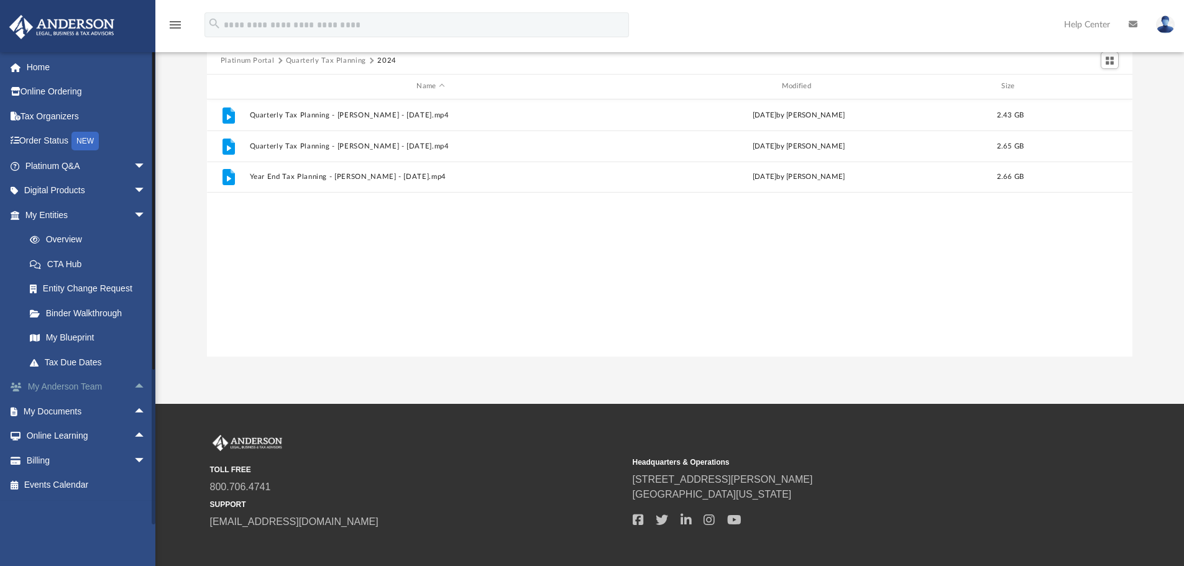
scroll to position [124, 0]
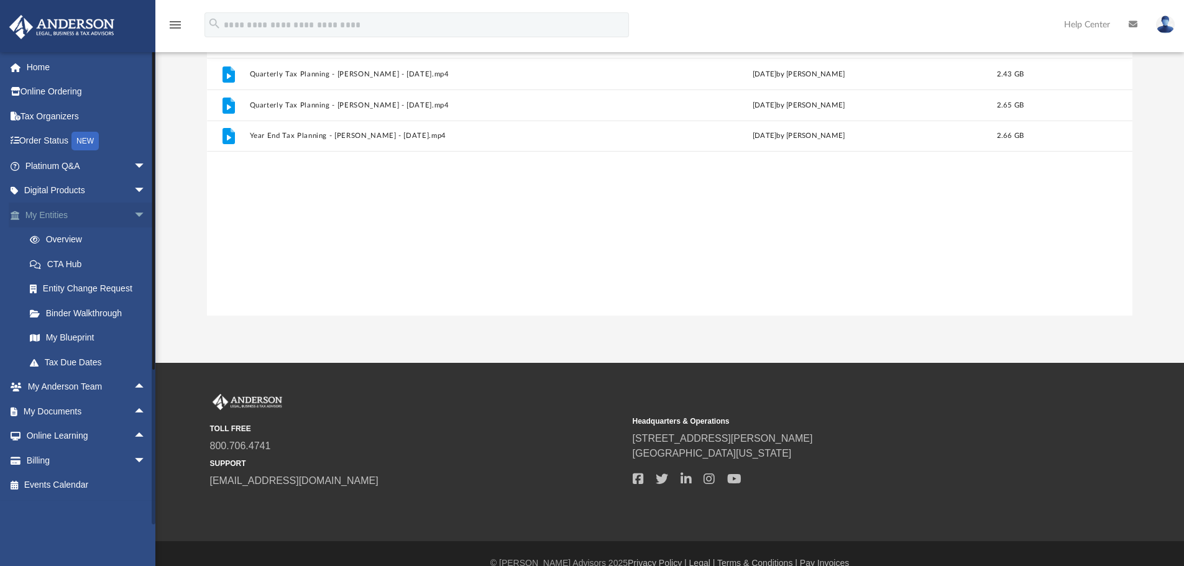
click at [134, 211] on span "arrow_drop_down" at bounding box center [146, 215] width 25 height 25
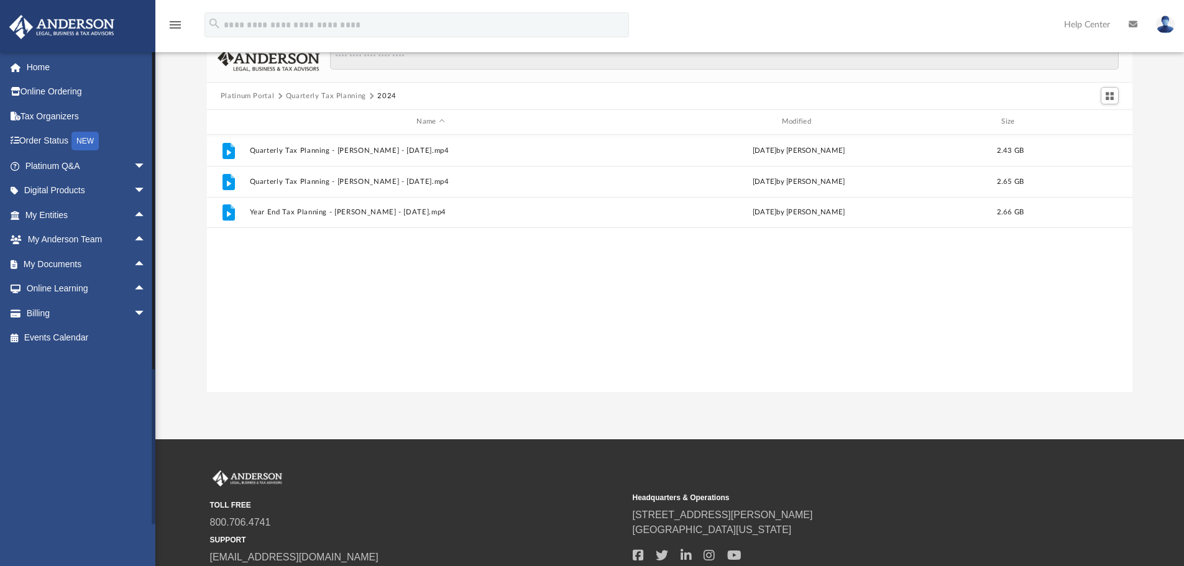
scroll to position [0, 0]
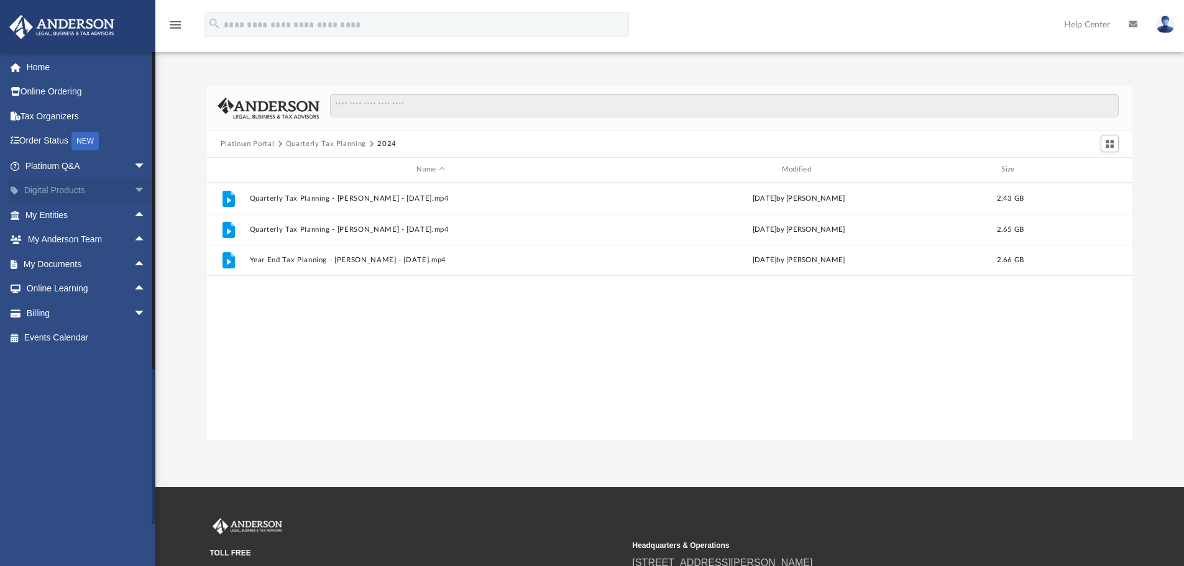
click at [76, 195] on link "Digital Products arrow_drop_down" at bounding box center [87, 190] width 156 height 25
click at [134, 191] on span "arrow_drop_down" at bounding box center [146, 190] width 25 height 25
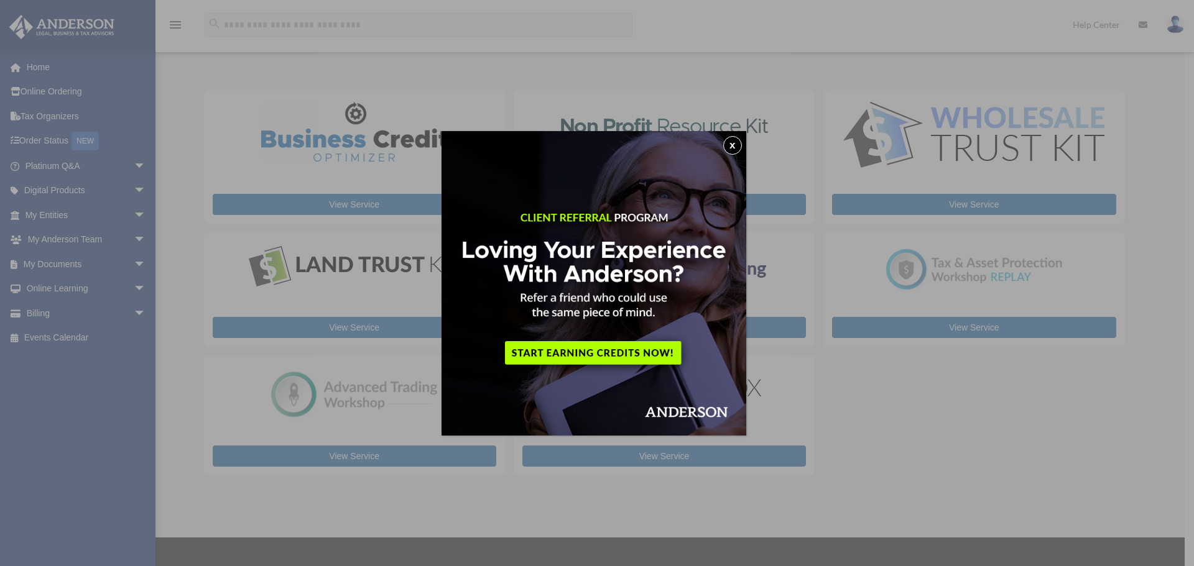
click at [733, 142] on button "x" at bounding box center [732, 145] width 19 height 19
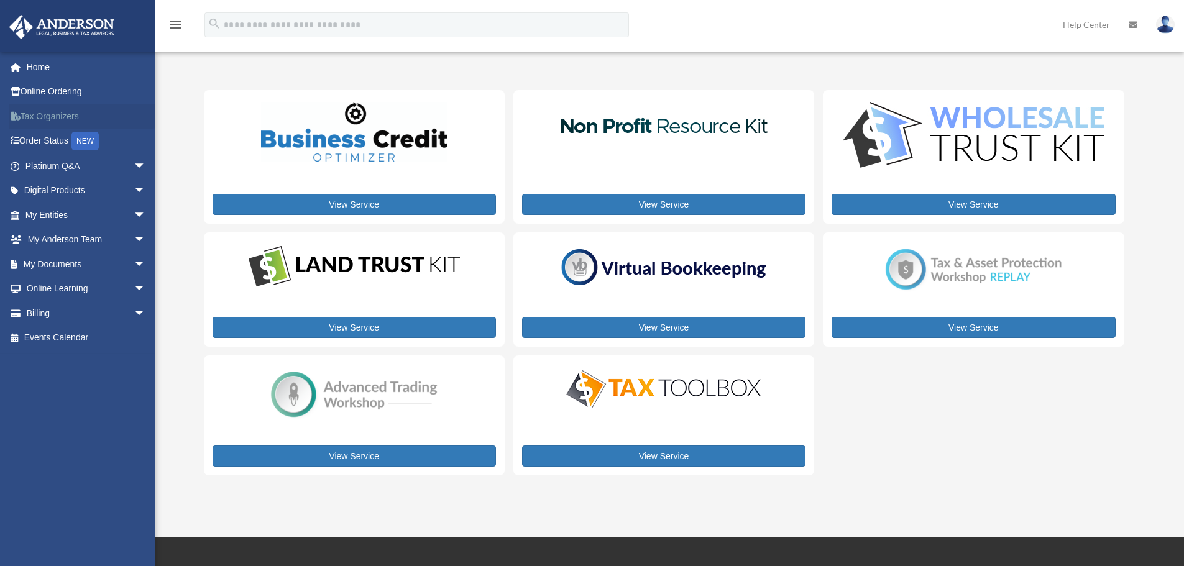
click at [65, 122] on link "Tax Organizers" at bounding box center [87, 116] width 156 height 25
